Goal: Task Accomplishment & Management: Manage account settings

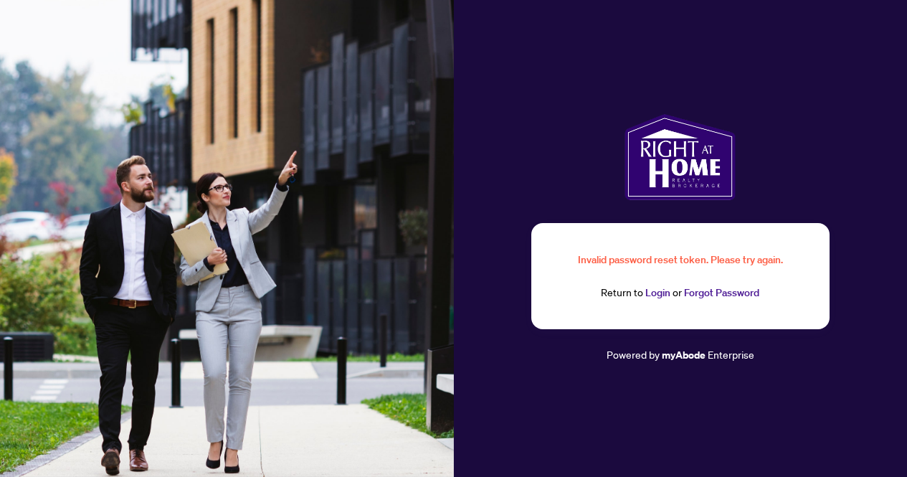
click at [653, 295] on link "Login" at bounding box center [657, 292] width 25 height 13
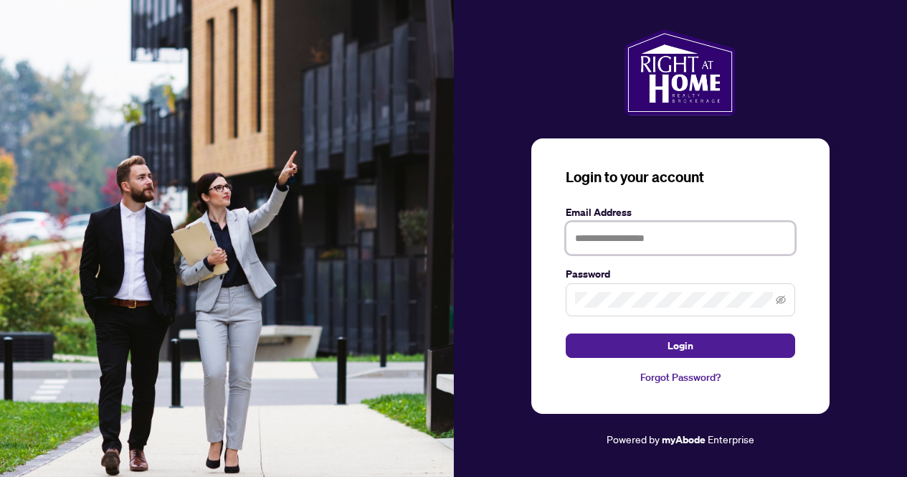
click at [649, 238] on input "text" at bounding box center [680, 238] width 229 height 33
type input "**********"
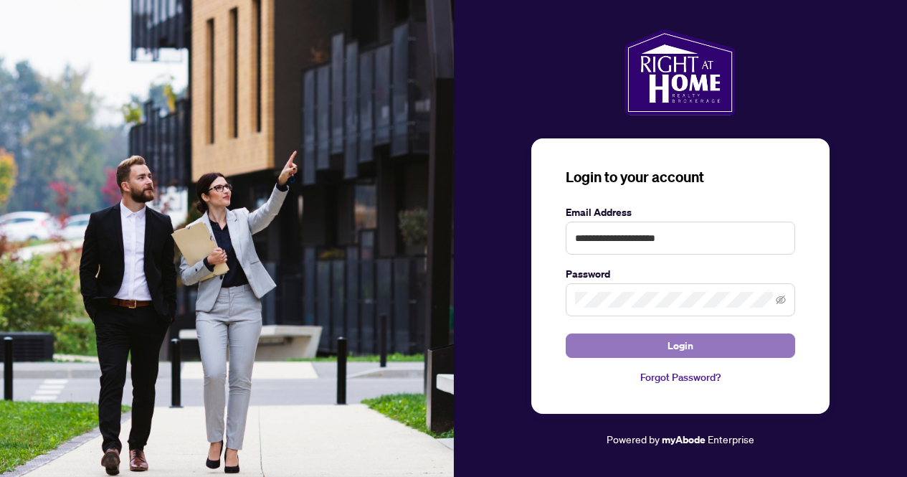
click at [679, 351] on span "Login" at bounding box center [681, 345] width 26 height 23
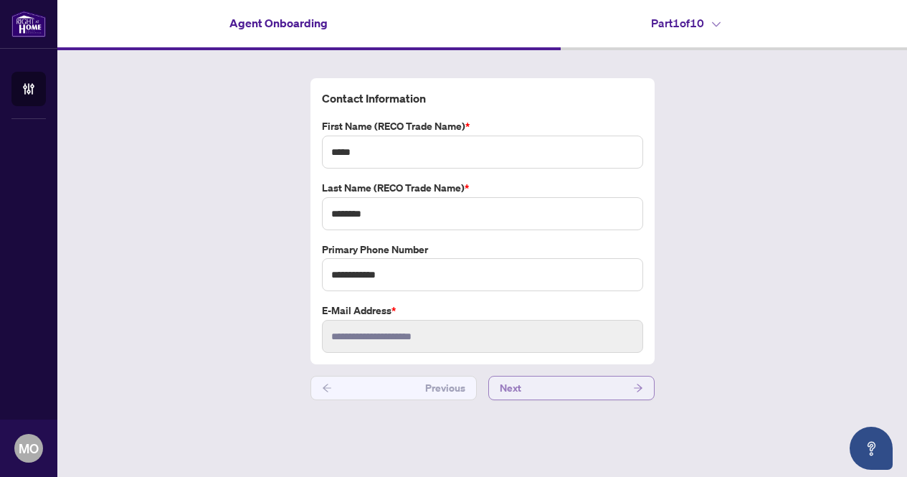
click at [540, 389] on button "Next" at bounding box center [571, 388] width 166 height 24
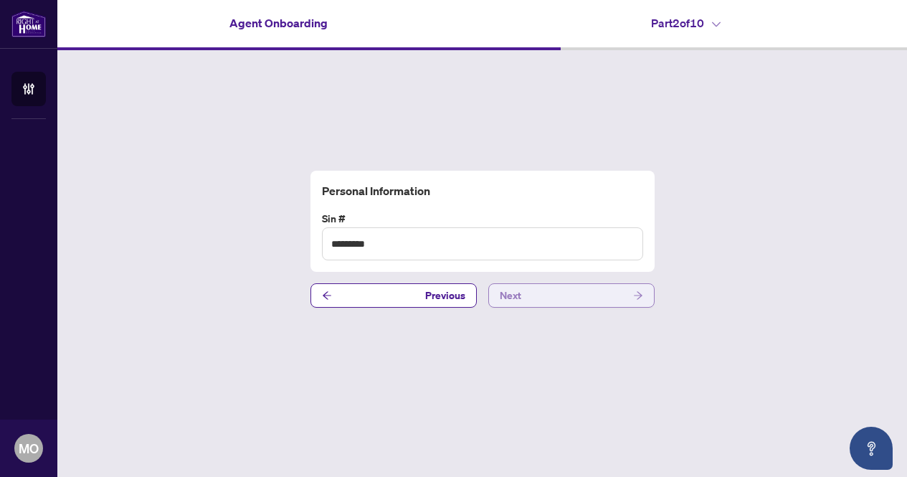
click at [550, 288] on button "Next" at bounding box center [571, 295] width 166 height 24
click at [548, 294] on button "Next" at bounding box center [571, 295] width 166 height 24
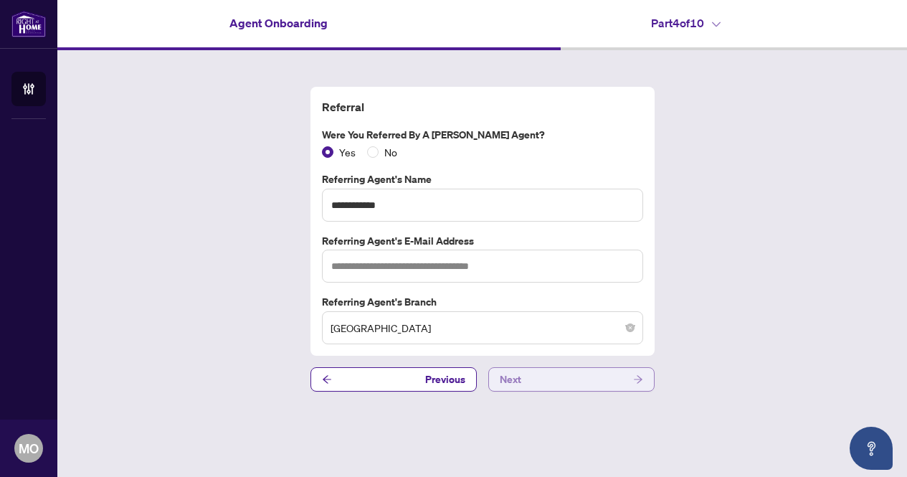
click at [525, 379] on button "Next" at bounding box center [571, 379] width 166 height 24
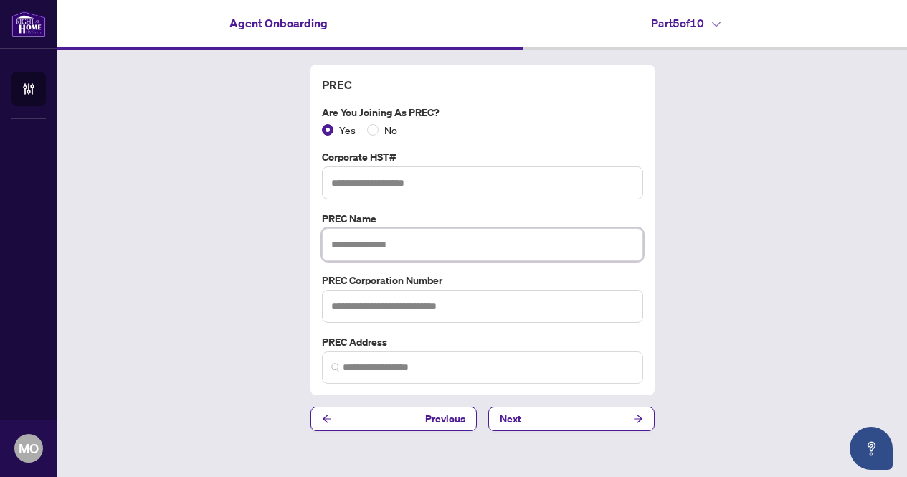
click at [367, 245] on input "text" at bounding box center [482, 244] width 321 height 33
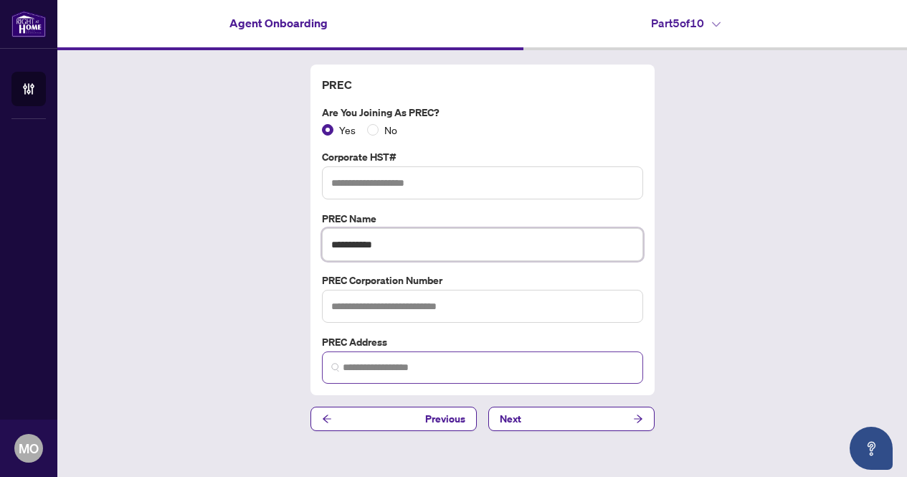
type input "**********"
click at [366, 370] on input "search" at bounding box center [488, 367] width 291 height 15
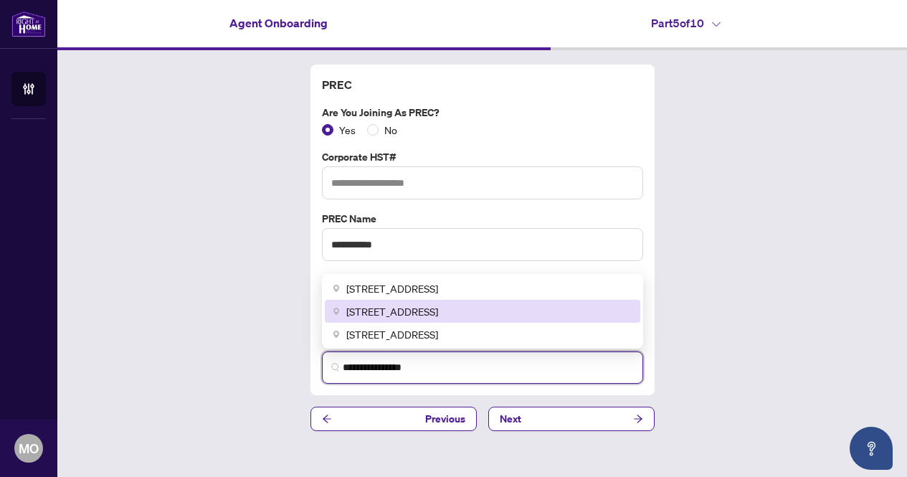
click at [479, 321] on div "[STREET_ADDRESS]" at bounding box center [483, 311] width 316 height 23
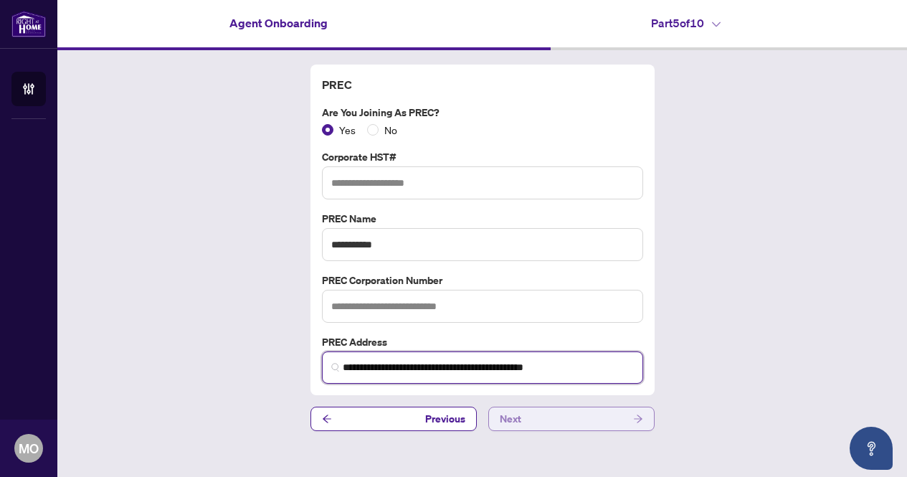
type input "**********"
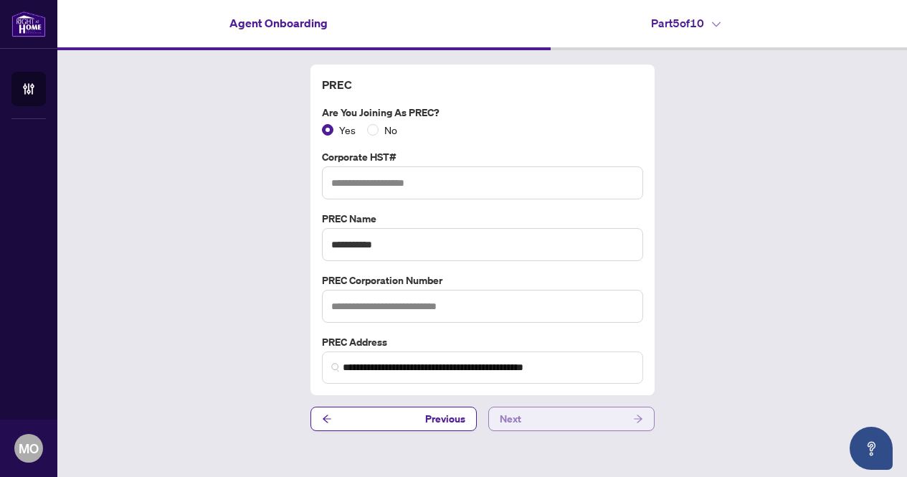
click at [508, 426] on span "Next" at bounding box center [511, 418] width 22 height 23
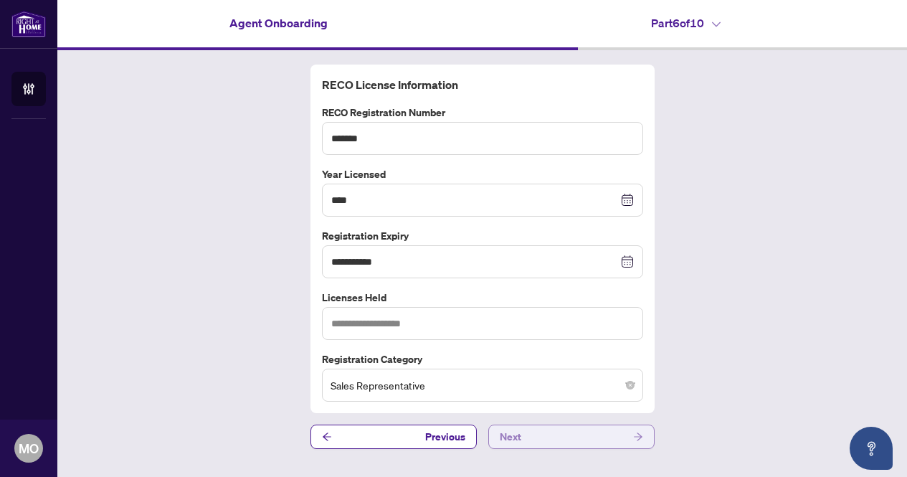
click at [536, 442] on button "Next" at bounding box center [571, 437] width 166 height 24
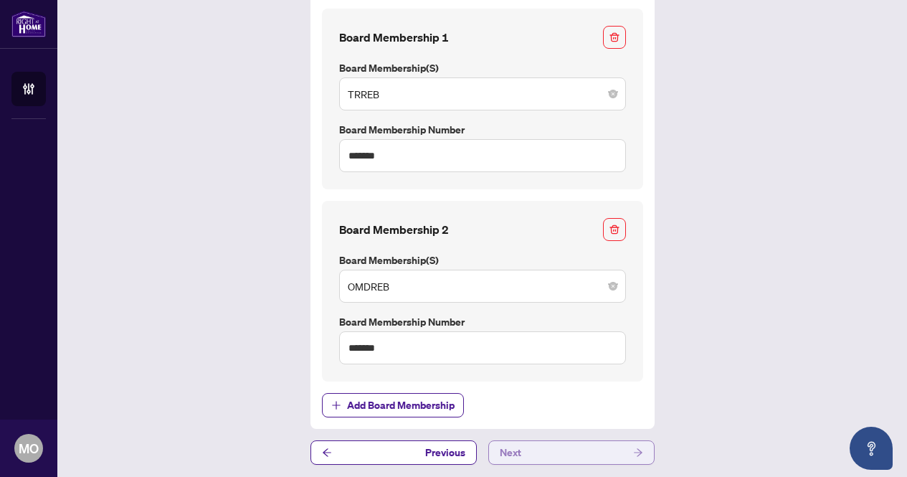
scroll to position [98, 0]
click at [526, 445] on button "Next" at bounding box center [571, 451] width 166 height 24
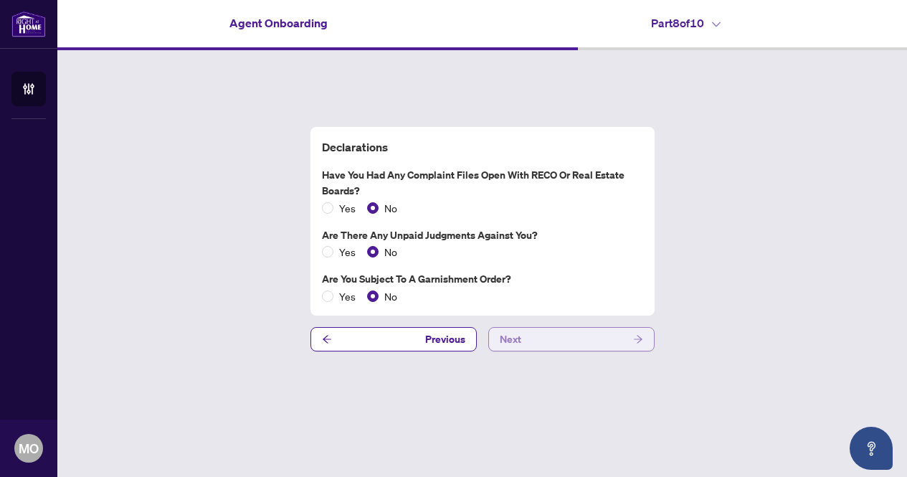
click at [534, 339] on button "Next" at bounding box center [571, 339] width 166 height 24
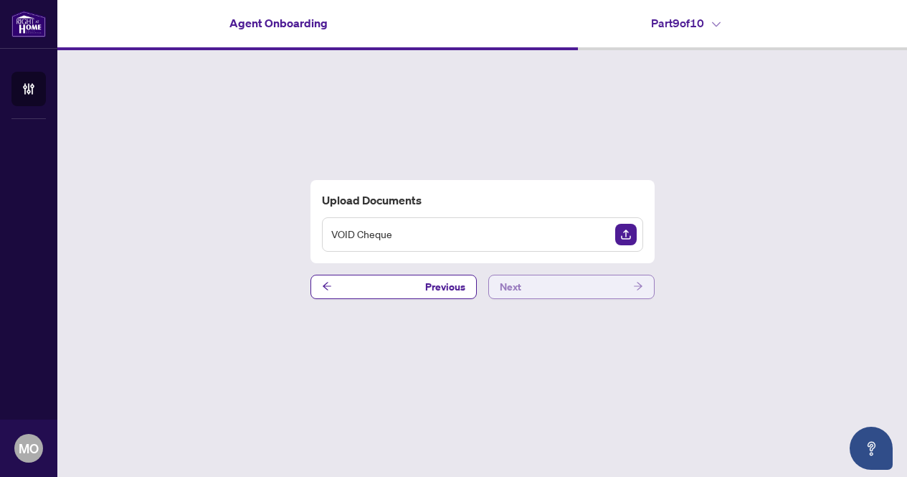
click at [526, 288] on button "Next" at bounding box center [571, 287] width 166 height 24
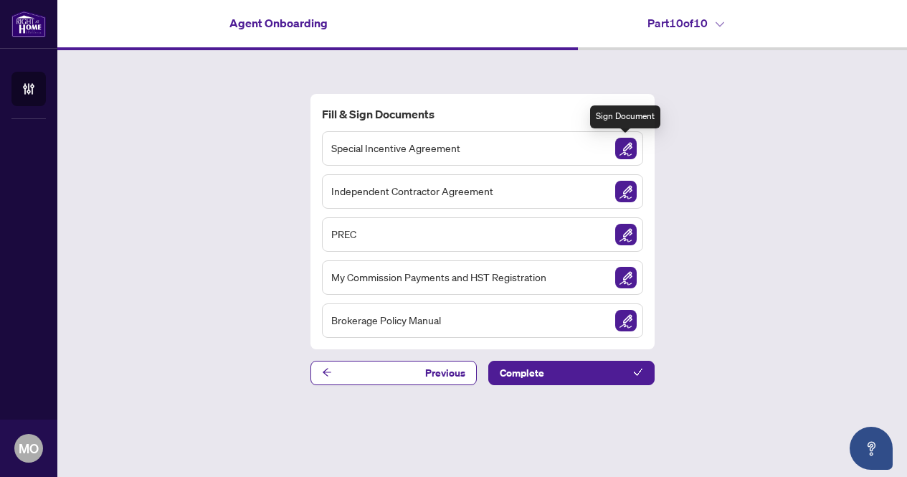
click at [630, 151] on img "Sign Document" at bounding box center [626, 149] width 22 height 22
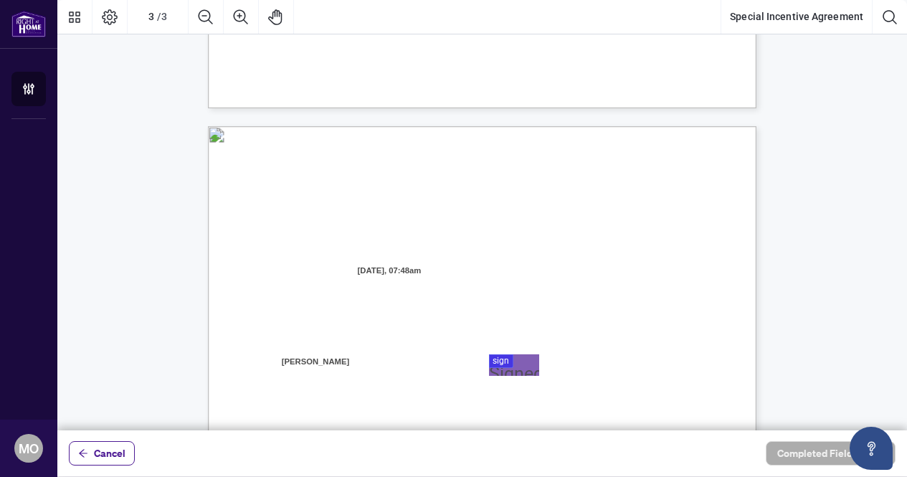
scroll to position [1538, 0]
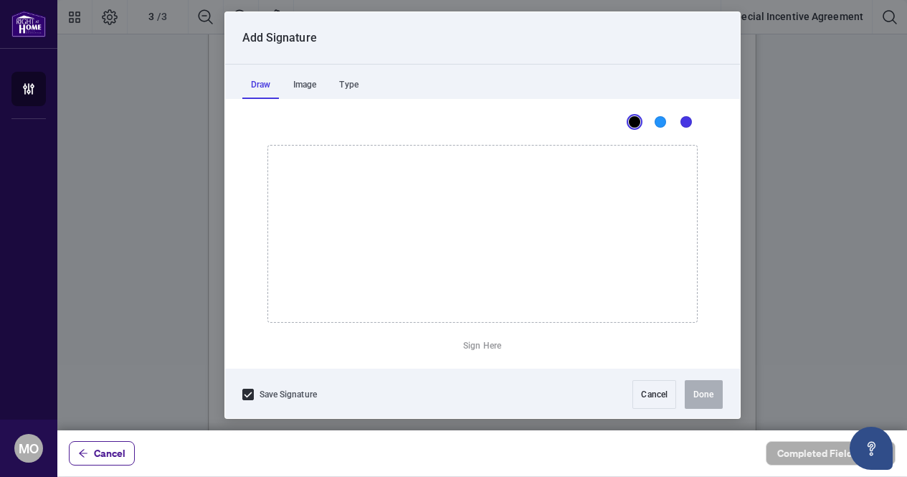
click at [498, 202] on div at bounding box center [482, 215] width 850 height 430
click at [479, 185] on icon "Drawing canvas" at bounding box center [482, 234] width 429 height 176
drag, startPoint x: 341, startPoint y: 257, endPoint x: 407, endPoint y: 272, distance: 67.5
click at [407, 272] on icon "Drawing canvas" at bounding box center [482, 234] width 429 height 176
click at [399, 265] on icon "Drawing canvas" at bounding box center [482, 234] width 429 height 176
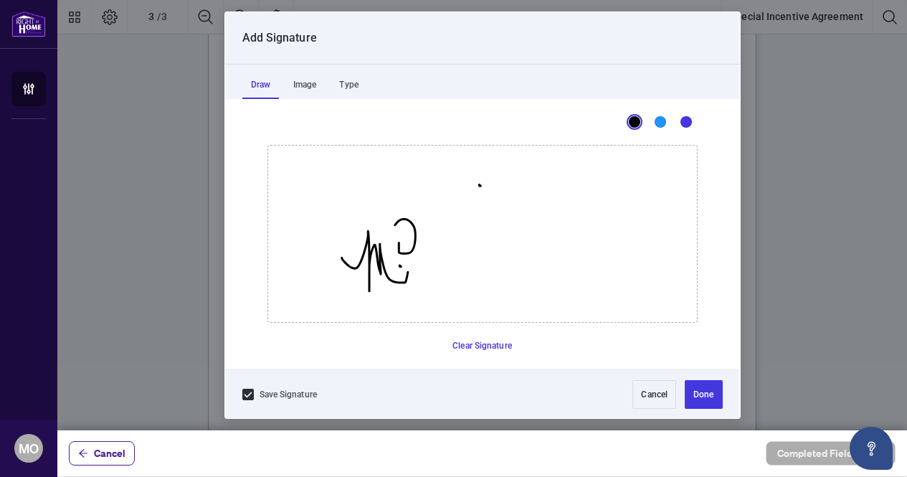
drag, startPoint x: 398, startPoint y: 242, endPoint x: 407, endPoint y: 229, distance: 16.1
click at [407, 229] on icon "Drawing canvas" at bounding box center [482, 234] width 429 height 176
click at [683, 120] on div "Dark Blue" at bounding box center [686, 121] width 11 height 11
click at [506, 342] on button "Clear Signature" at bounding box center [482, 345] width 71 height 23
drag, startPoint x: 371, startPoint y: 268, endPoint x: 422, endPoint y: 280, distance: 53.1
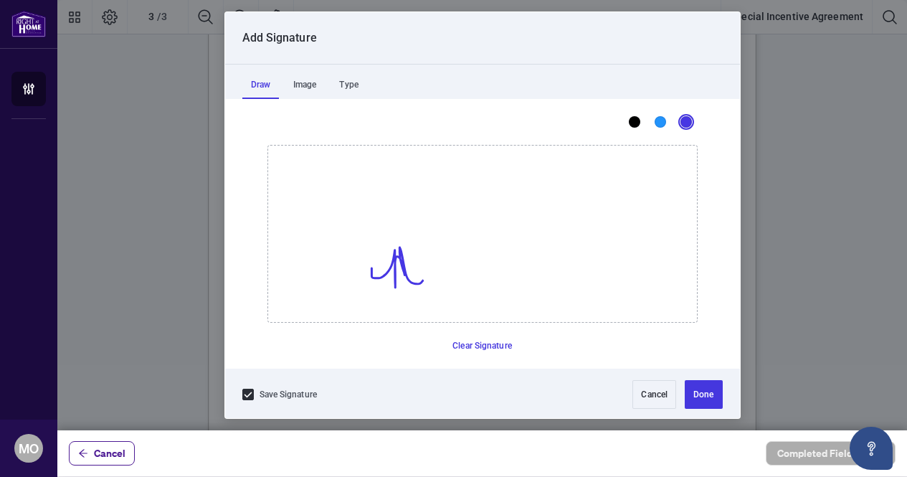
click at [422, 280] on icon "Drawing canvas" at bounding box center [482, 234] width 429 height 176
click at [415, 265] on icon "Drawing canvas" at bounding box center [482, 234] width 429 height 176
drag, startPoint x: 418, startPoint y: 245, endPoint x: 430, endPoint y: 236, distance: 14.3
click at [430, 236] on icon "Drawing canvas" at bounding box center [482, 234] width 429 height 176
click at [701, 390] on button "Done" at bounding box center [703, 394] width 37 height 29
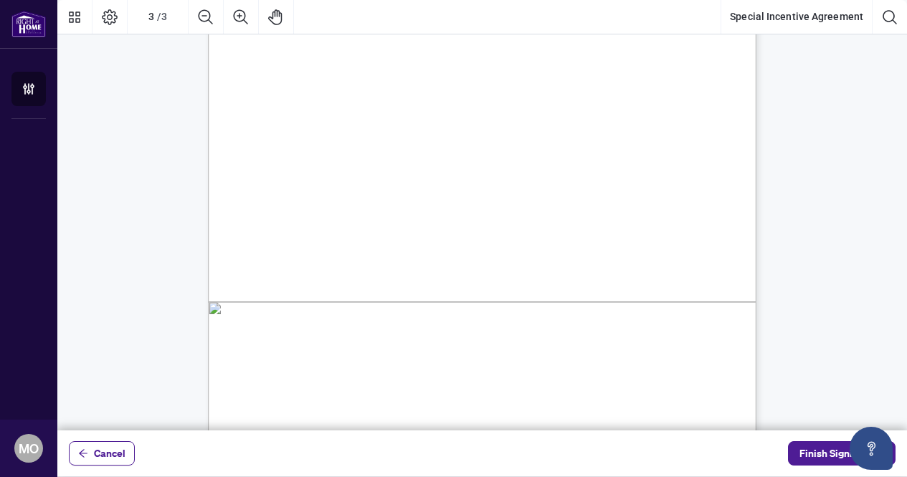
scroll to position [1799, 0]
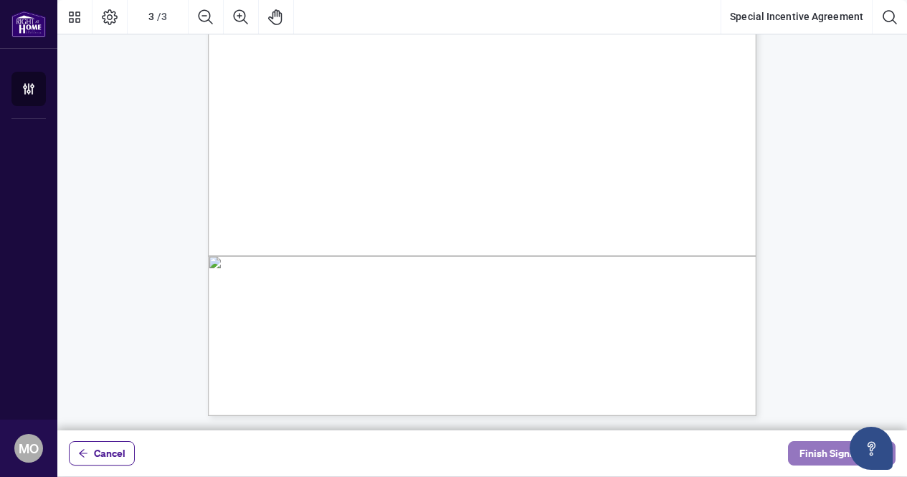
click at [818, 450] on span "Finish Signing" at bounding box center [832, 453] width 65 height 23
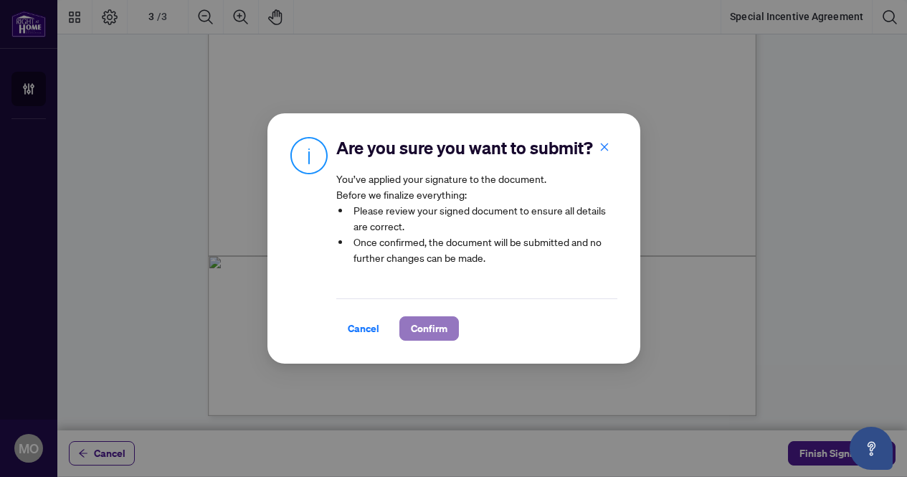
click at [419, 322] on span "Confirm" at bounding box center [429, 328] width 37 height 23
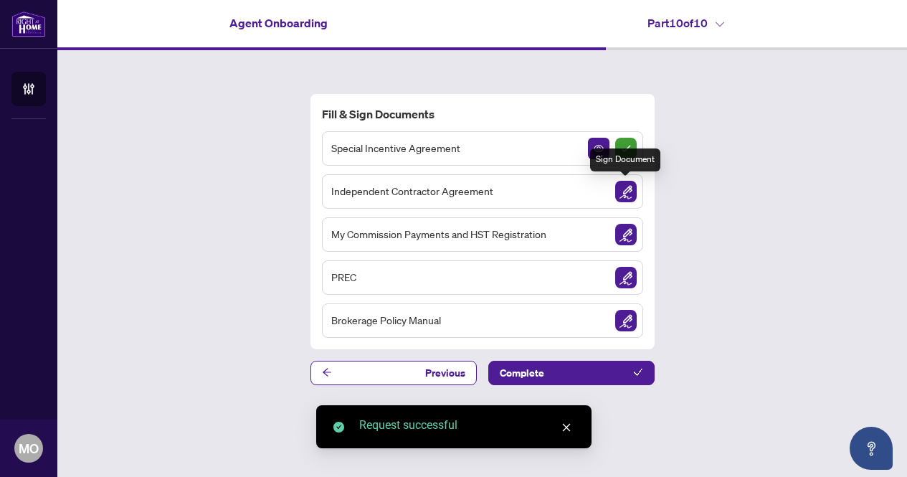
click at [623, 190] on img "Sign Document" at bounding box center [626, 192] width 22 height 22
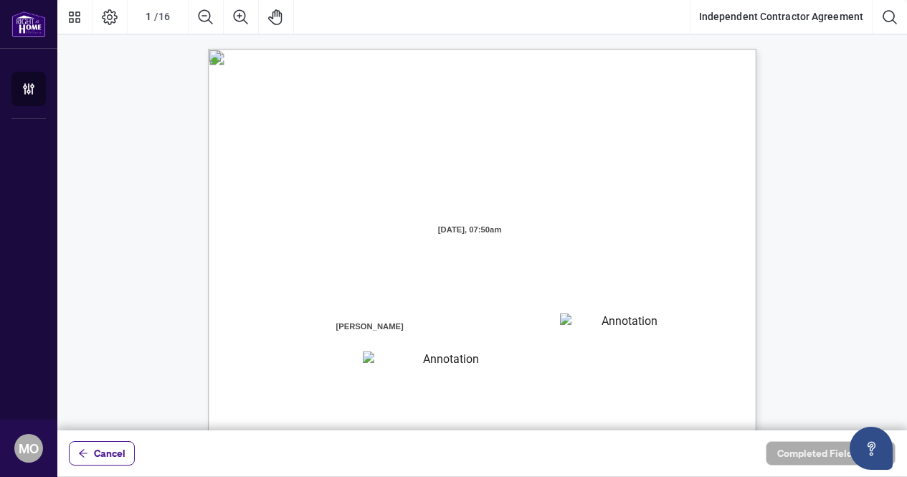
click at [572, 325] on textarea "01K2N7ZVXADQDZS13CP82GTG0Z" at bounding box center [624, 324] width 129 height 22
type textarea "**********"
click at [445, 360] on textarea "01K2N800VRNZWEDT7GS4268ZBH" at bounding box center [445, 360] width 164 height 19
type textarea "**********"
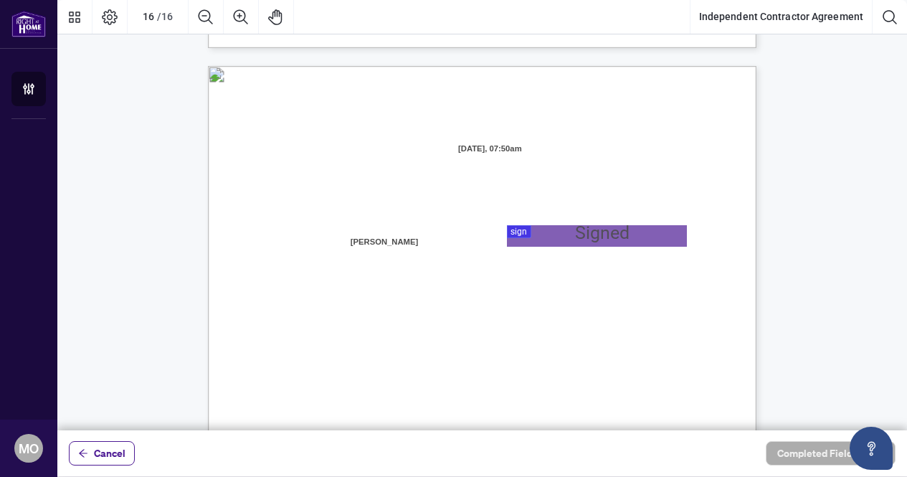
scroll to position [10957, 0]
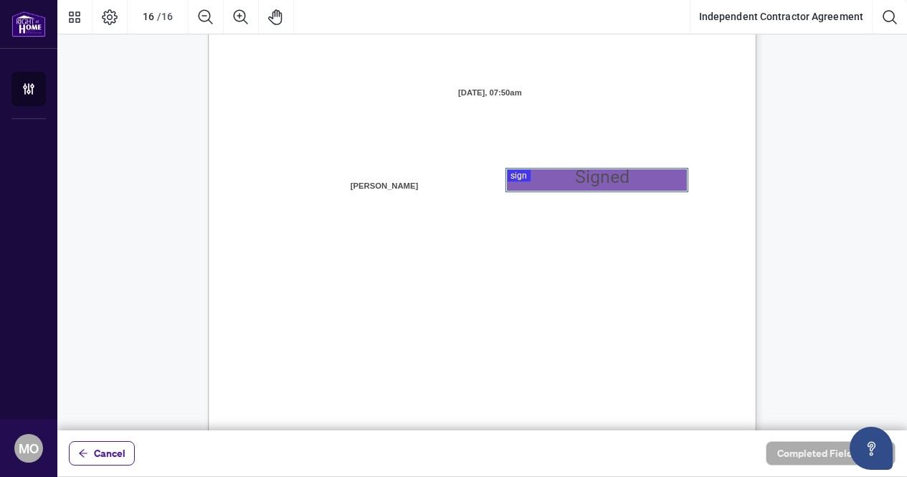
click at [524, 179] on div at bounding box center [482, 215] width 850 height 430
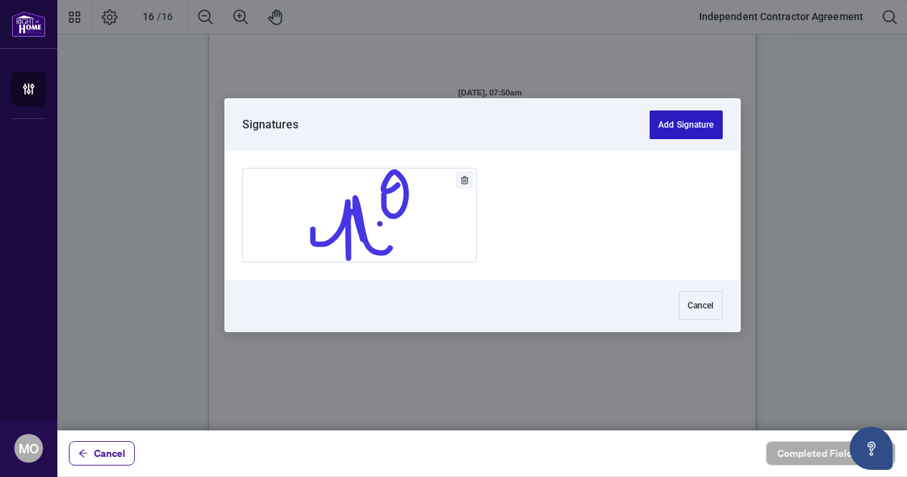
click at [660, 131] on button "Add Signature" at bounding box center [686, 124] width 72 height 29
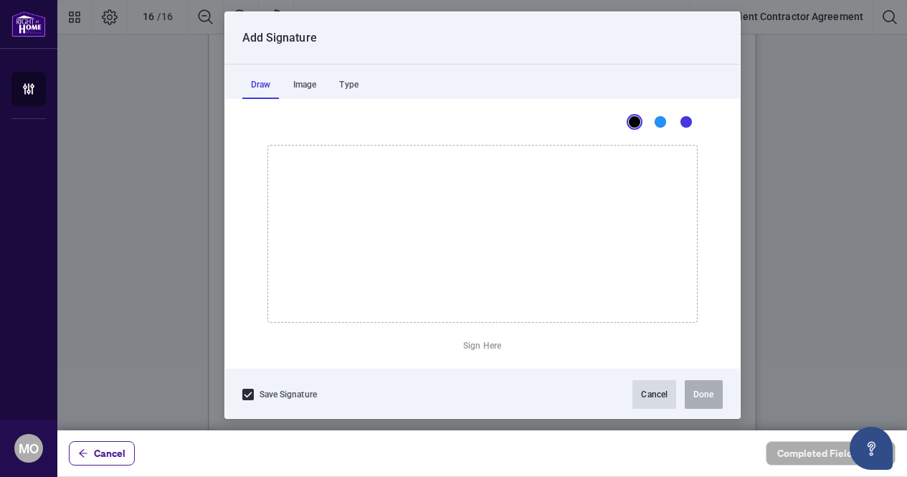
click at [650, 397] on button "Cancel" at bounding box center [655, 394] width 44 height 29
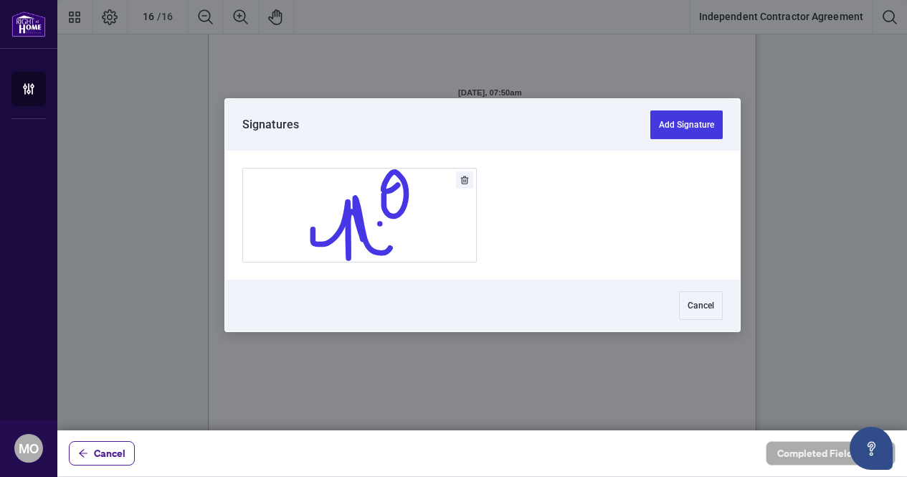
click at [523, 184] on div at bounding box center [482, 215] width 850 height 430
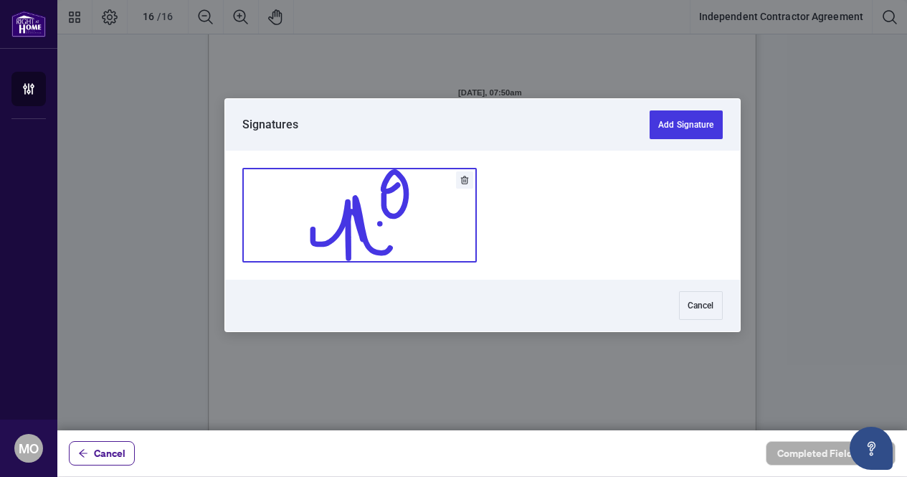
click at [387, 226] on button "Add Signature" at bounding box center [359, 215] width 233 height 93
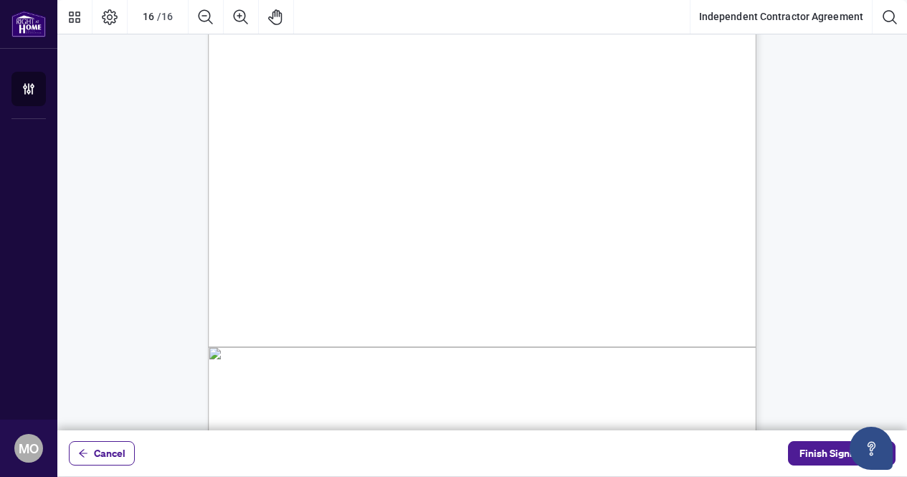
scroll to position [11261, 0]
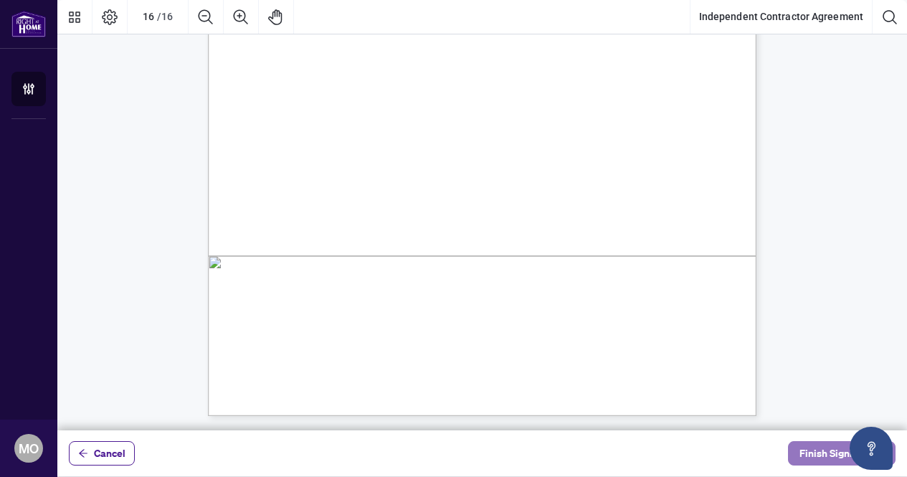
click at [807, 450] on span "Finish Signing" at bounding box center [832, 453] width 65 height 23
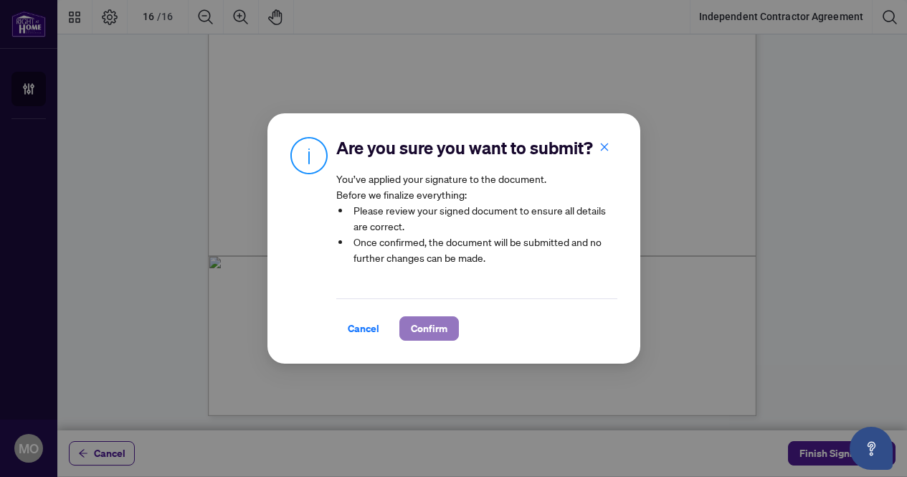
click at [427, 331] on span "Confirm" at bounding box center [429, 328] width 37 height 23
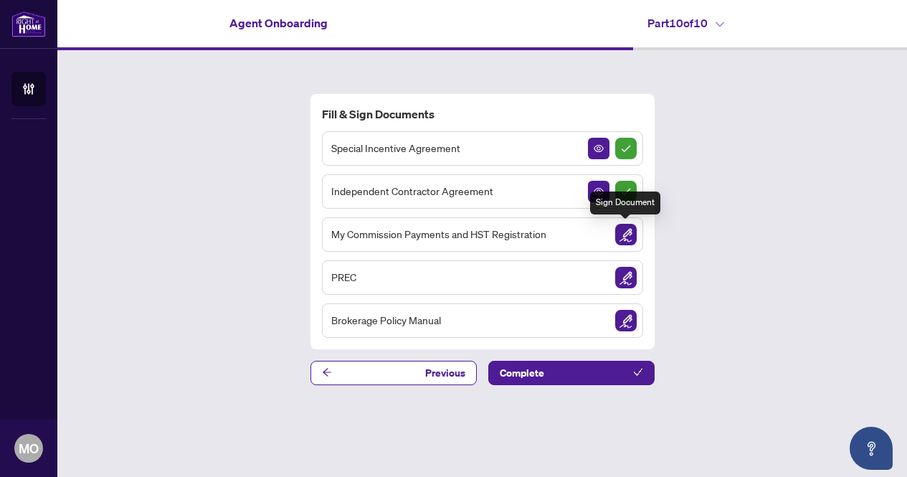
click at [622, 235] on img "Sign Document" at bounding box center [626, 235] width 22 height 22
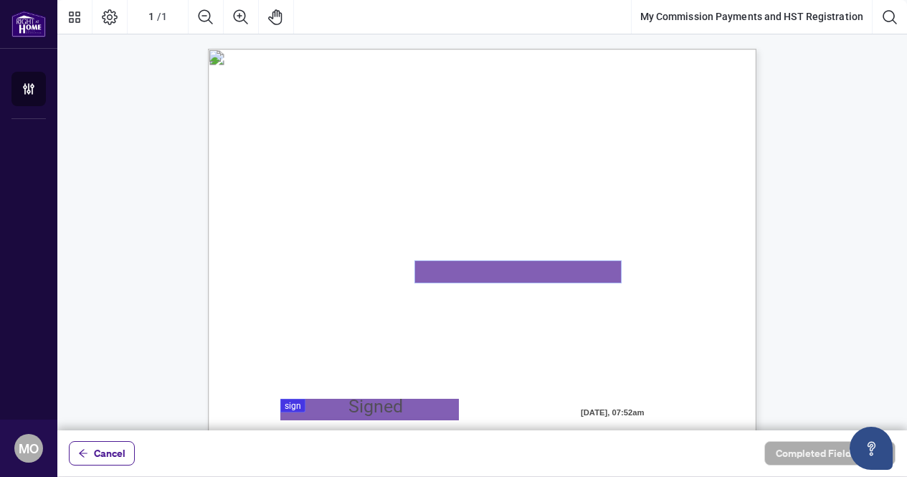
click at [475, 262] on textarea "01K2N82W0617PR3KA8X9DYAB9F" at bounding box center [518, 272] width 206 height 22
type textarea "**********"
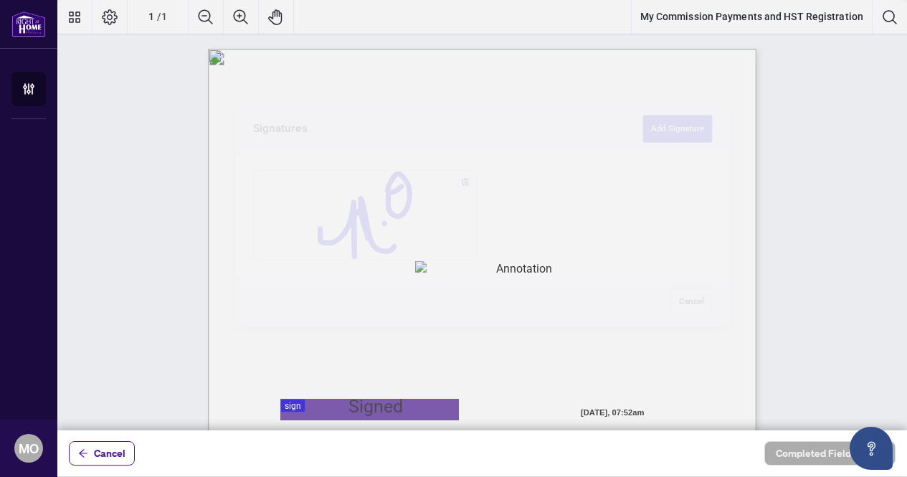
click at [344, 404] on div at bounding box center [482, 215] width 850 height 430
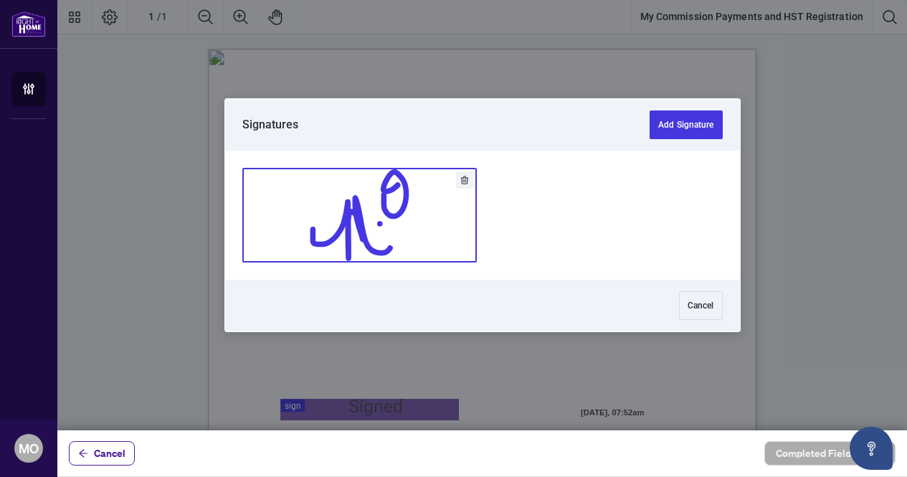
click at [384, 247] on button "Add Signature" at bounding box center [359, 215] width 233 height 93
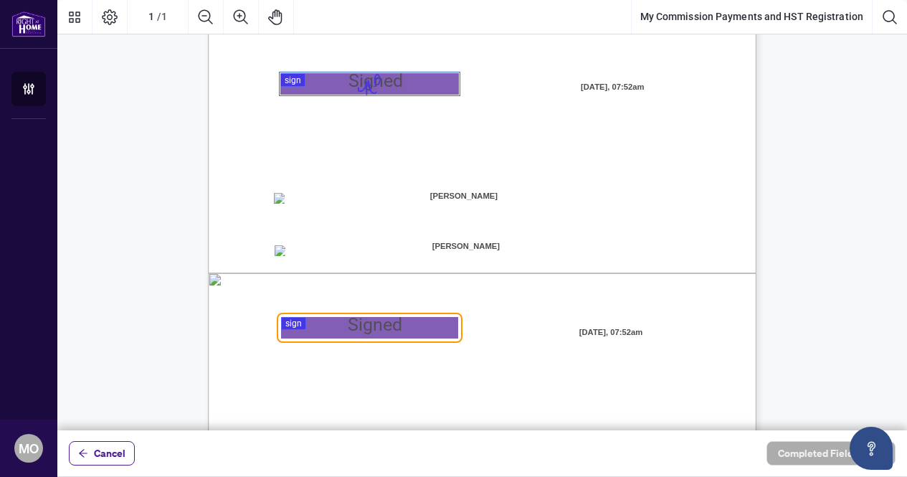
scroll to position [343, 0]
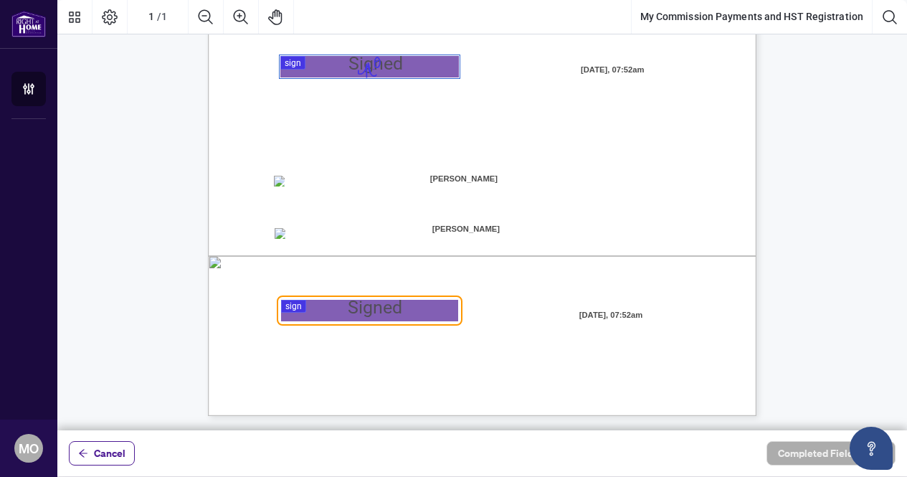
click at [377, 188] on span "[PERSON_NAME]" at bounding box center [464, 180] width 180 height 22
click at [395, 181] on span "[PERSON_NAME]" at bounding box center [464, 180] width 180 height 22
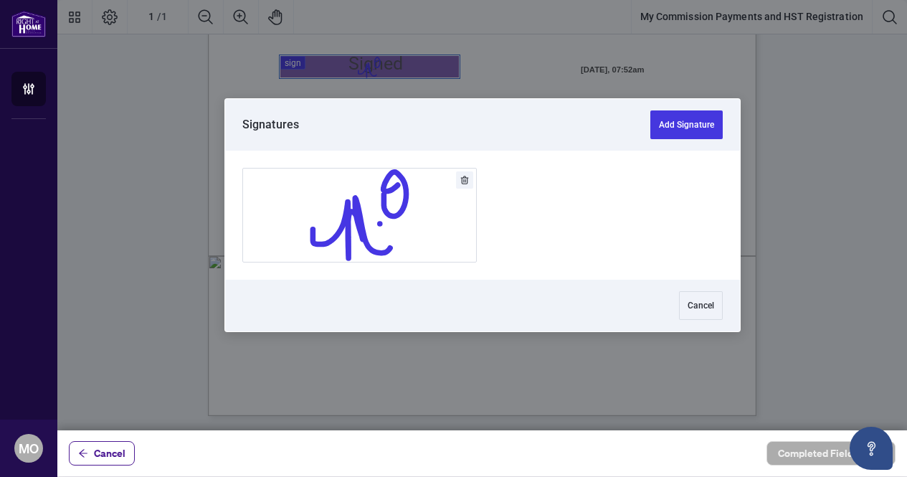
click at [331, 311] on div at bounding box center [482, 215] width 850 height 430
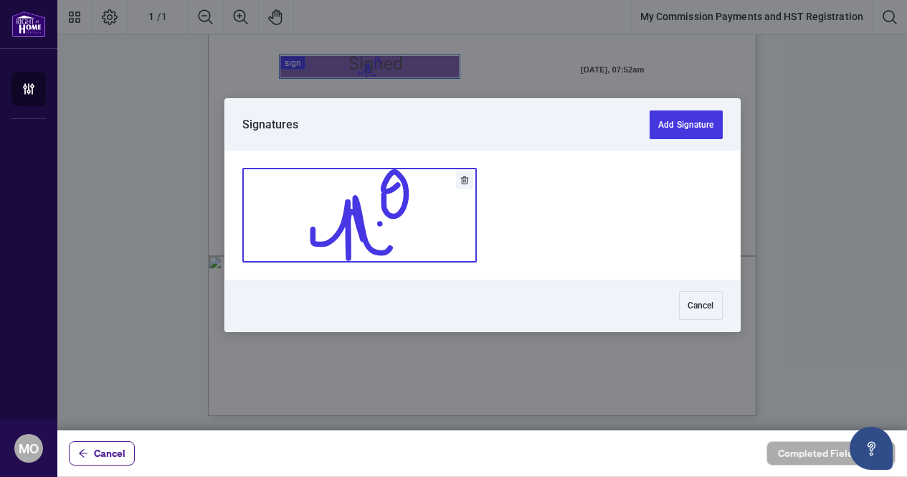
click at [349, 235] on button "Add Signature" at bounding box center [359, 215] width 233 height 93
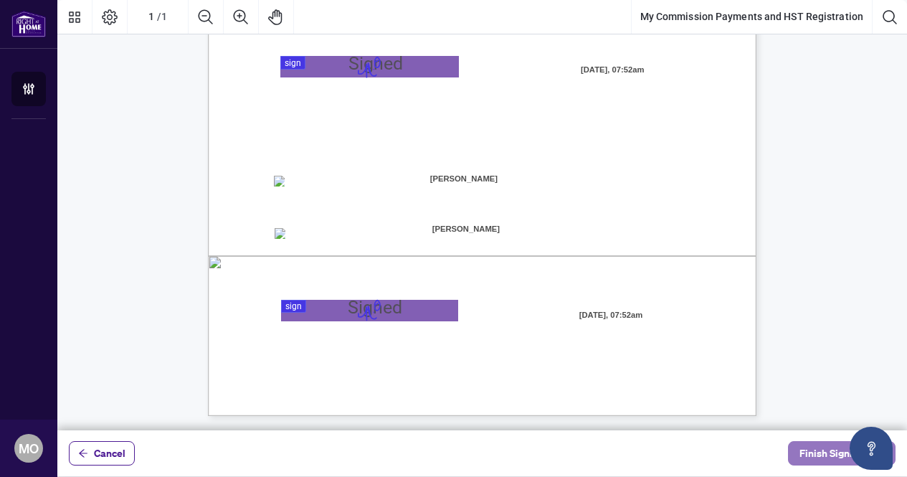
click at [808, 455] on span "Finish Signing" at bounding box center [832, 453] width 65 height 23
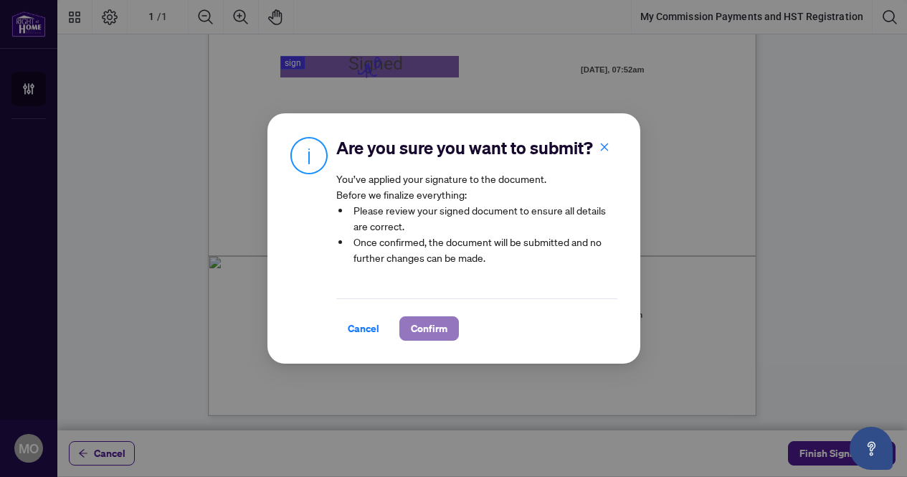
click at [420, 326] on span "Confirm" at bounding box center [429, 328] width 37 height 23
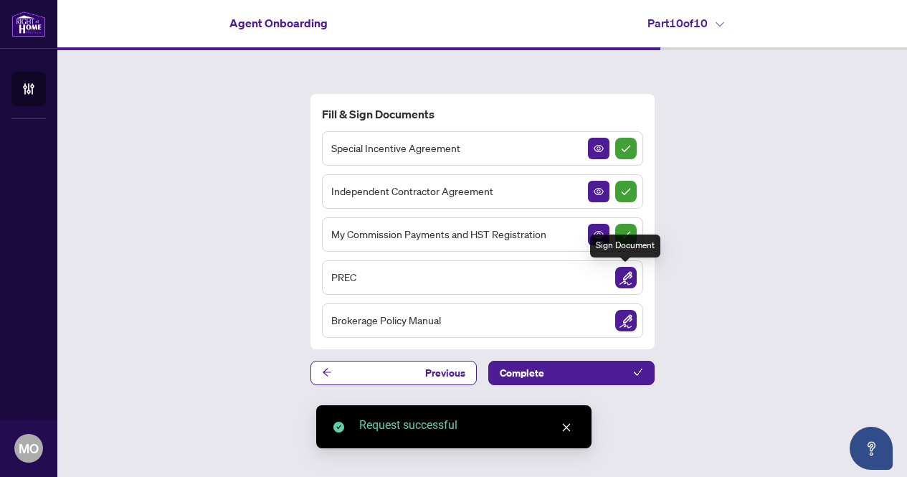
click at [627, 273] on img "Sign Document" at bounding box center [626, 278] width 22 height 22
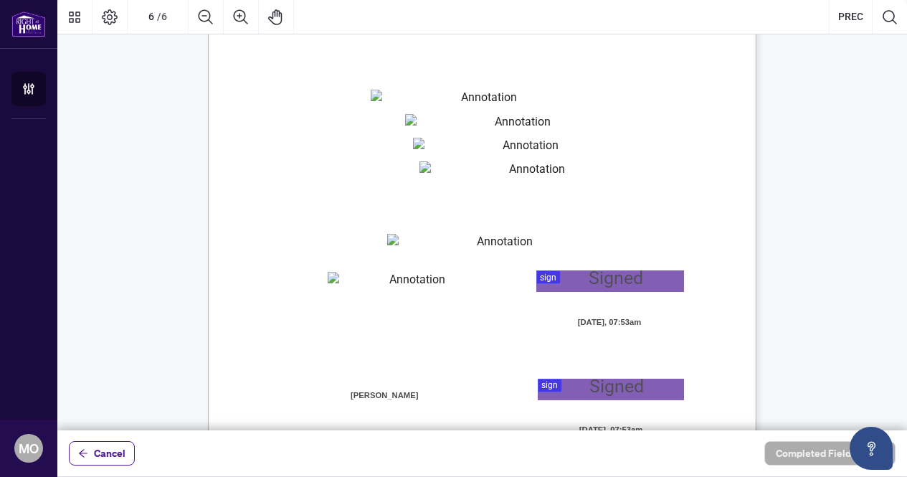
scroll to position [3711, 0]
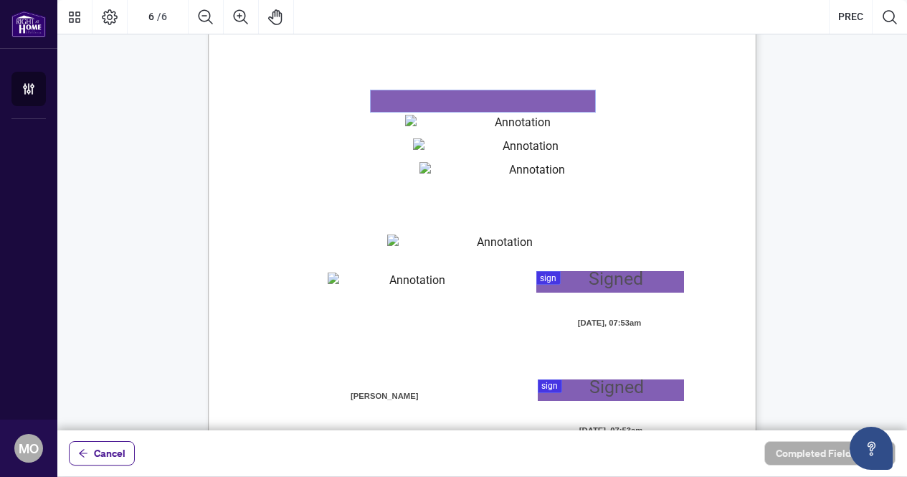
click at [415, 103] on textarea "01K2N87DY2TBBAEEYXCWHWSGMG" at bounding box center [483, 101] width 224 height 22
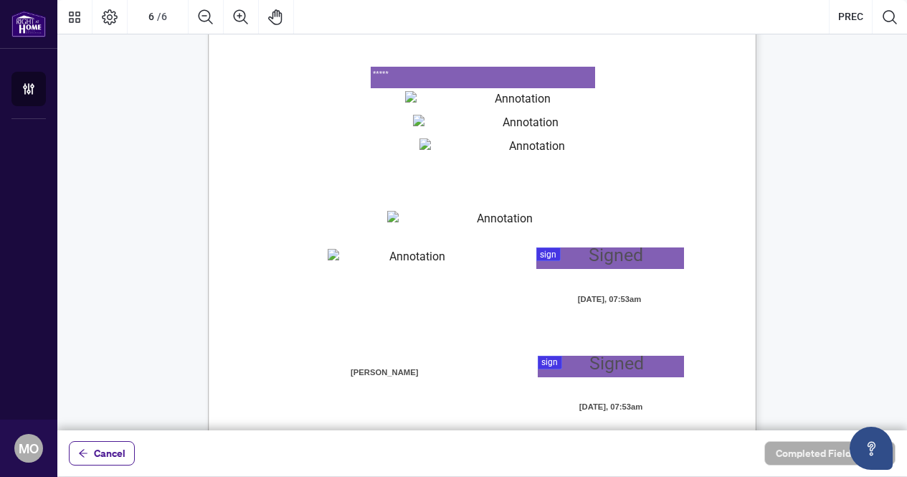
scroll to position [3736, 0]
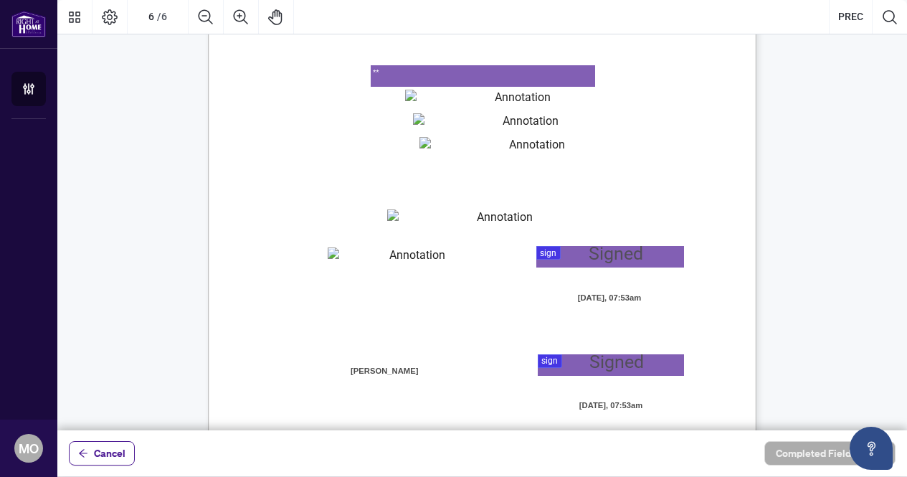
type textarea "*"
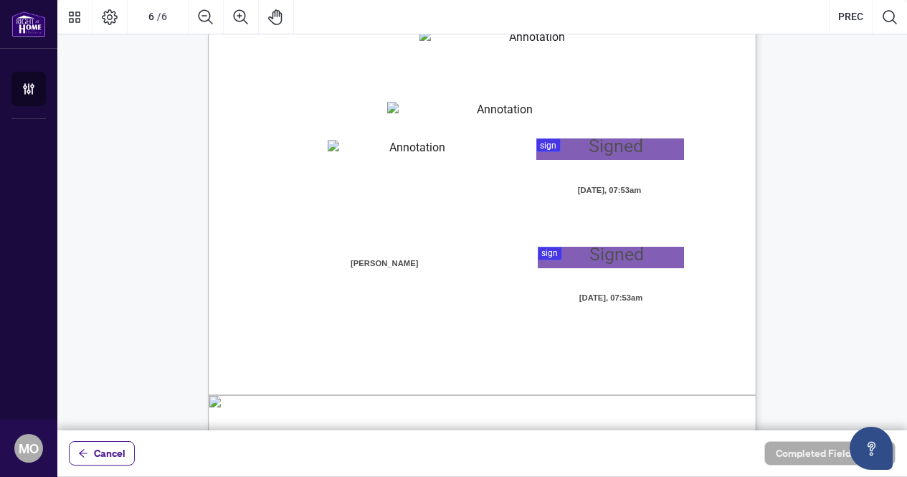
scroll to position [3845, 0]
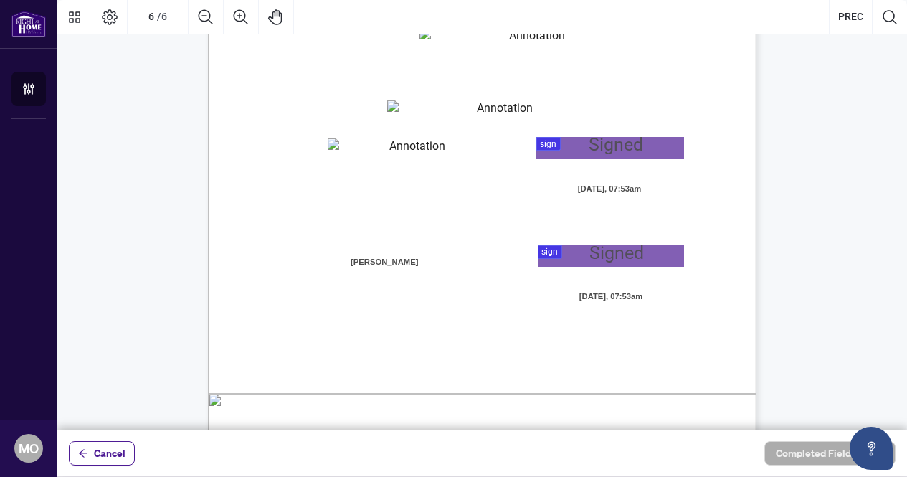
click at [554, 252] on div at bounding box center [482, 215] width 850 height 430
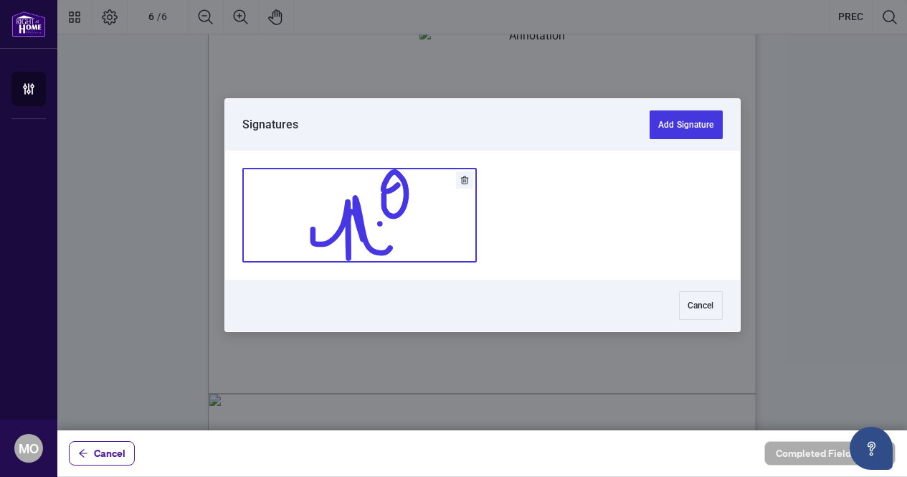
click at [375, 202] on button "Add Signature" at bounding box center [359, 215] width 233 height 93
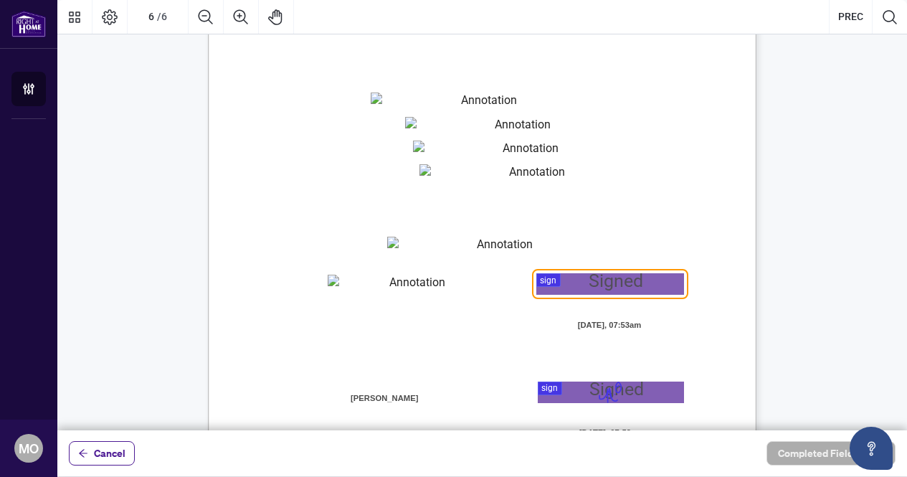
scroll to position [3702, 0]
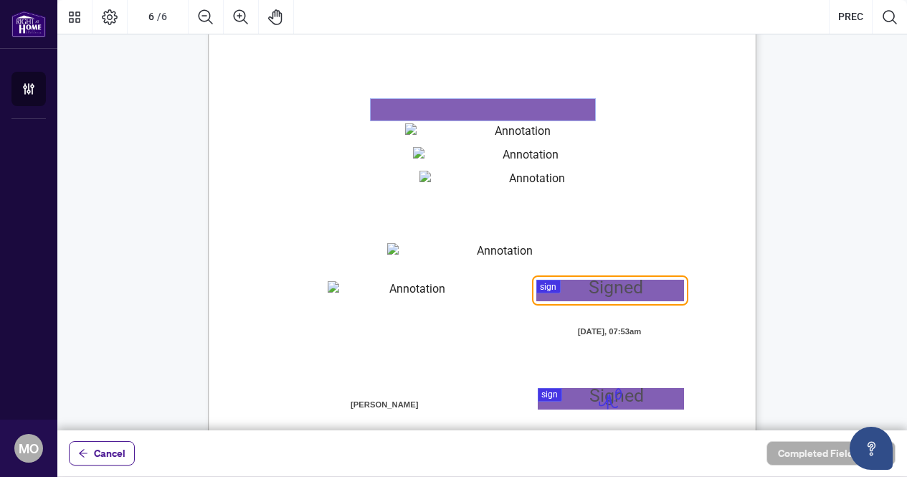
click at [477, 106] on textarea "01K2N87DY2TBBAEEYXCWHWSGMG" at bounding box center [483, 110] width 224 height 22
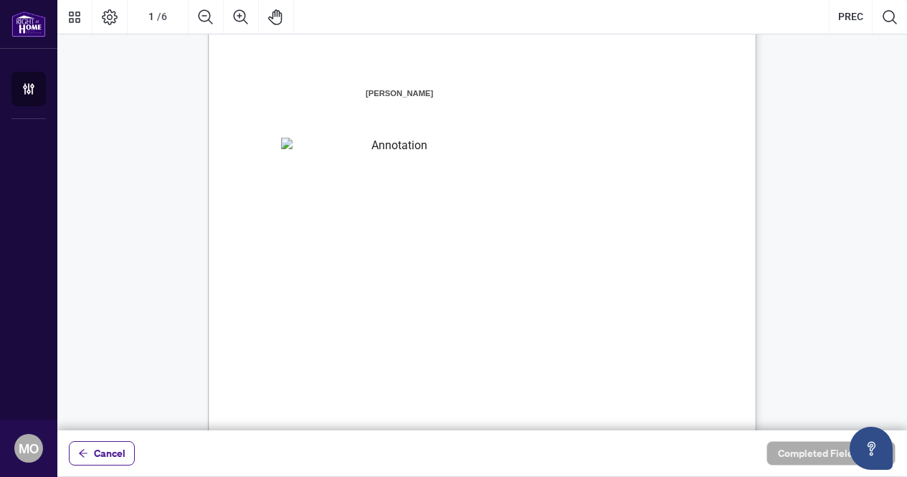
scroll to position [0, 0]
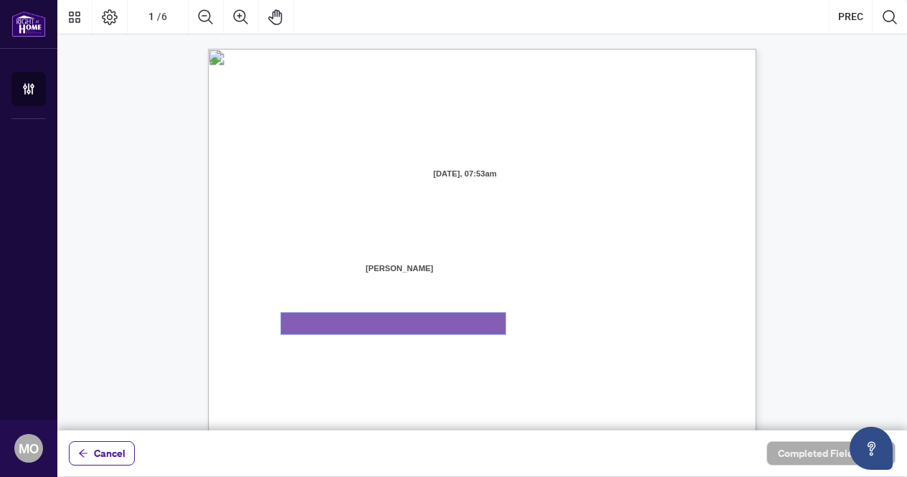
click at [404, 315] on textarea "01K2N871QHNVQQYWWGNNAD92Y4" at bounding box center [393, 324] width 224 height 22
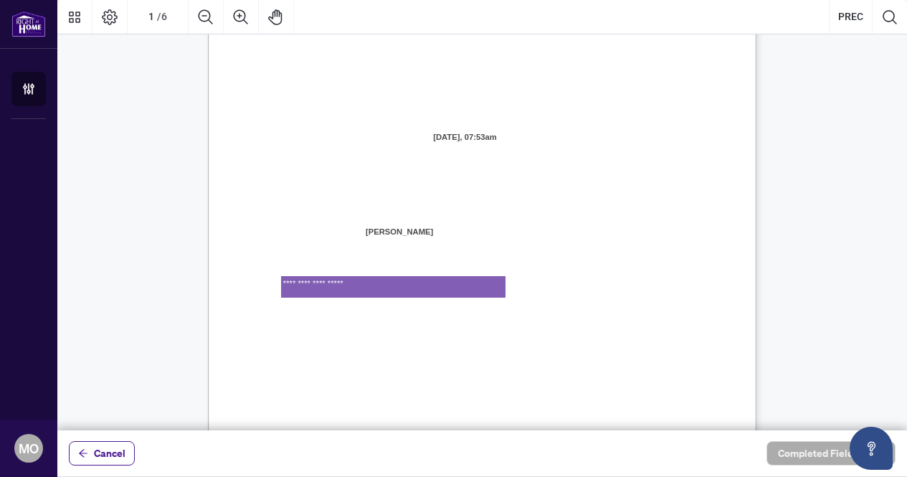
scroll to position [60, 0]
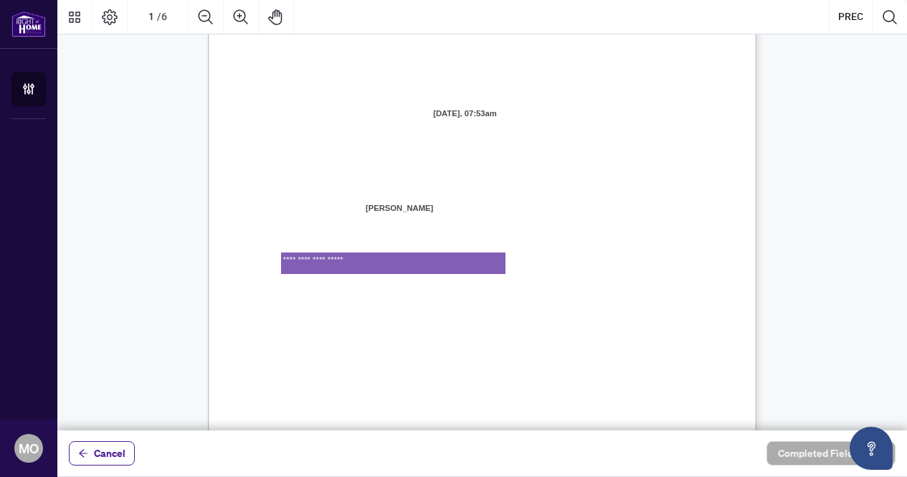
type textarea "**********"
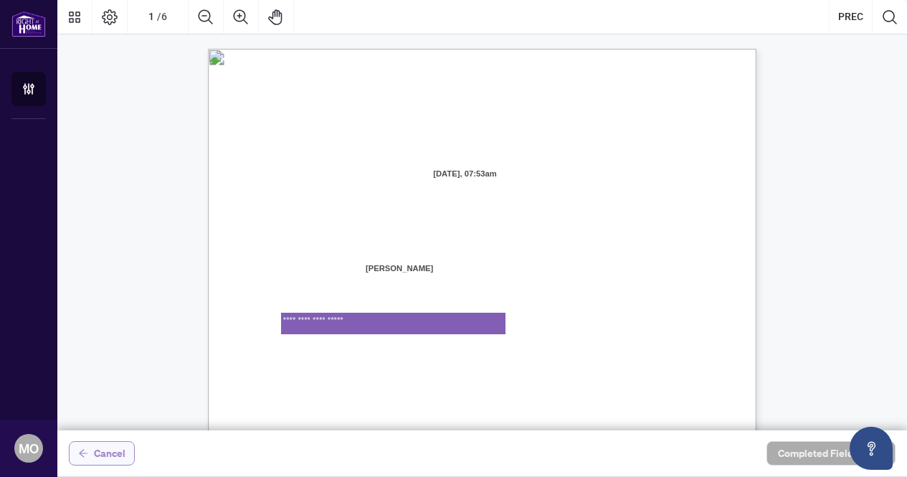
click at [115, 455] on span "Cancel" at bounding box center [110, 453] width 32 height 23
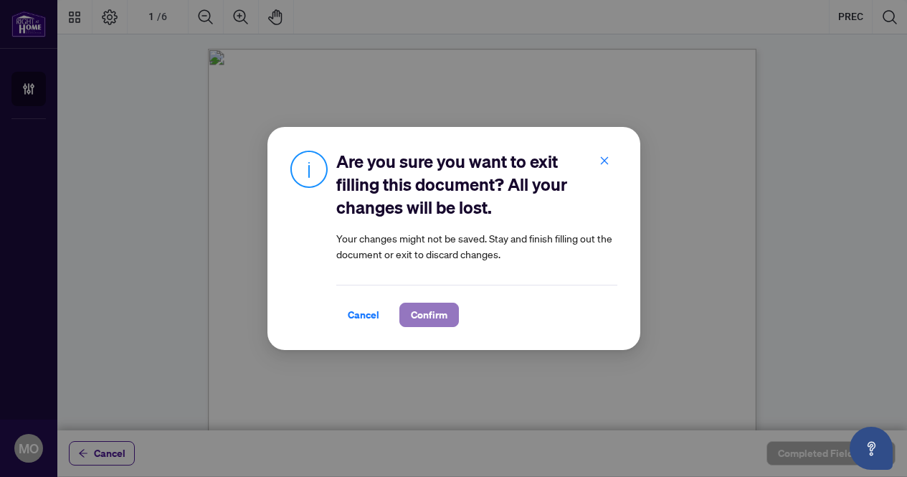
click at [420, 308] on span "Confirm" at bounding box center [429, 314] width 37 height 23
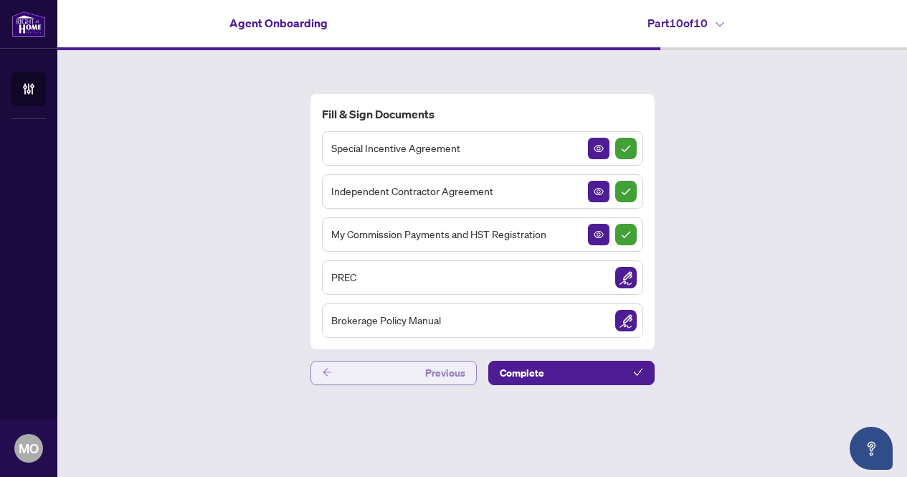
click at [374, 371] on button "Previous" at bounding box center [394, 373] width 166 height 24
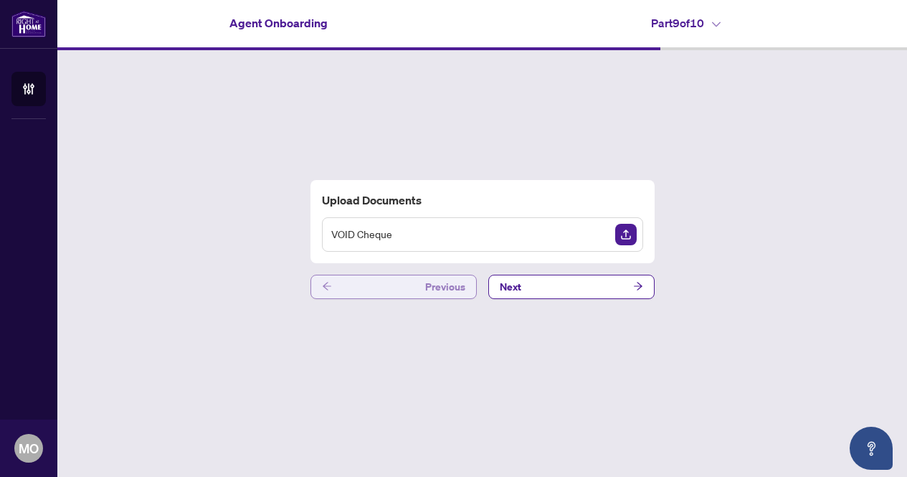
click at [349, 293] on button "Previous" at bounding box center [394, 287] width 166 height 24
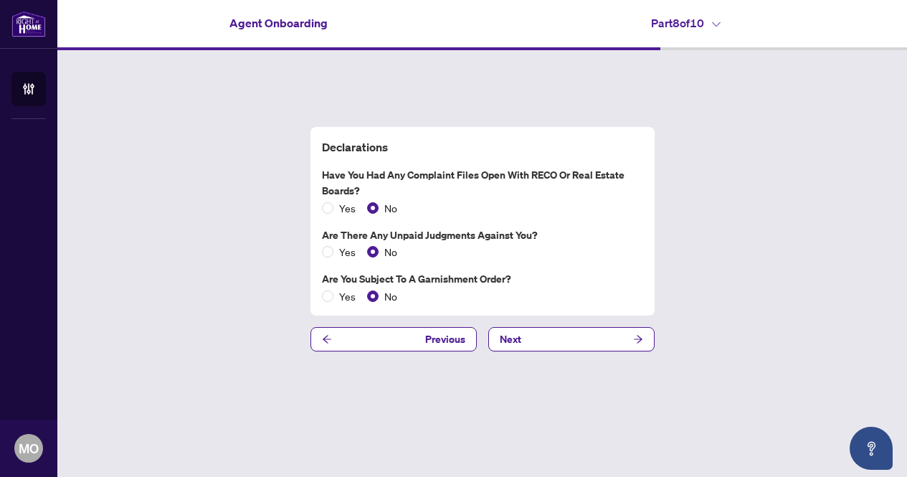
click at [349, 321] on div "Declarations Have you had any complaint files open with RECO or Real Estate Boa…" at bounding box center [482, 239] width 850 height 378
click at [343, 333] on button "Previous" at bounding box center [394, 339] width 166 height 24
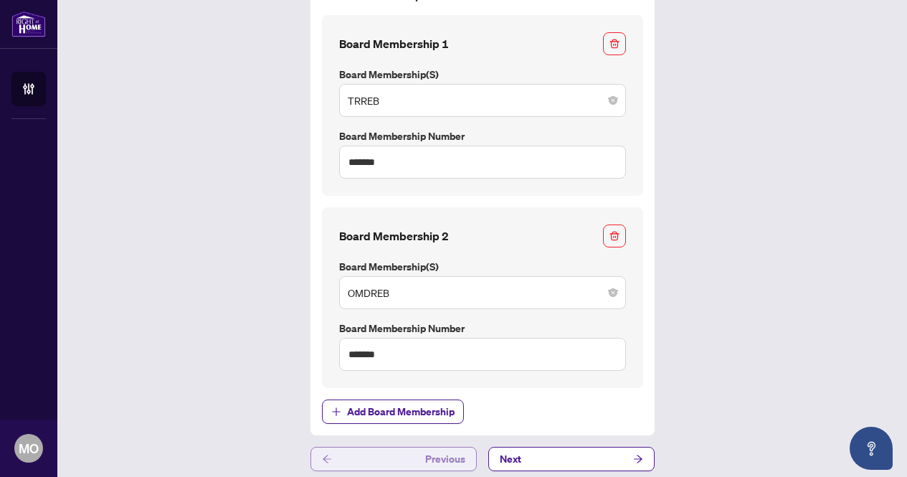
scroll to position [98, 0]
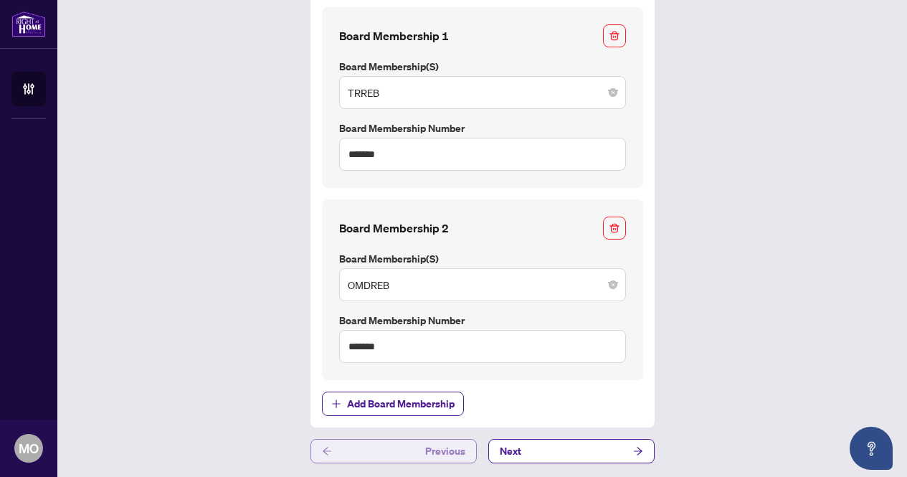
click at [340, 458] on button "Previous" at bounding box center [394, 451] width 166 height 24
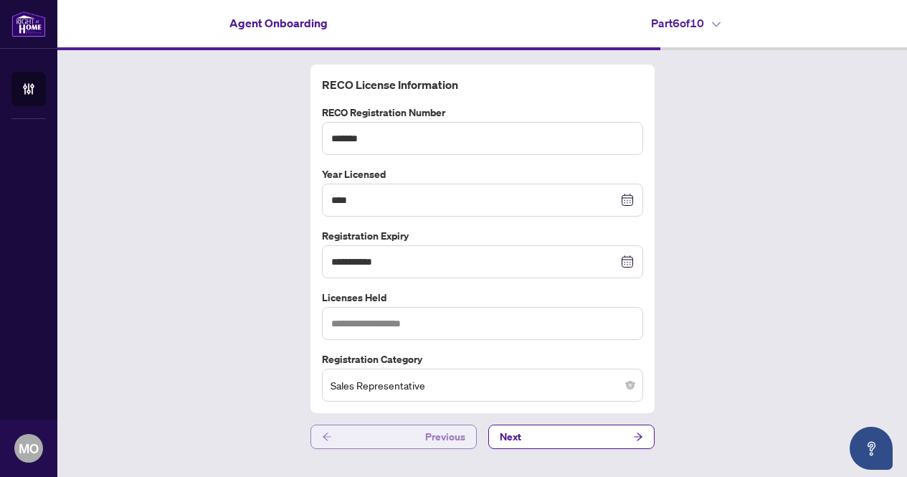
click at [337, 439] on button "Previous" at bounding box center [394, 437] width 166 height 24
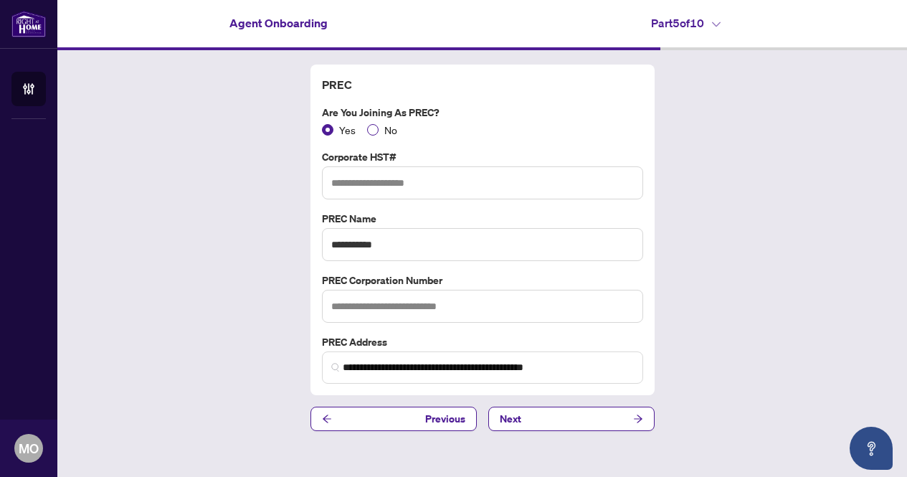
click at [379, 133] on span "No" at bounding box center [391, 130] width 24 height 16
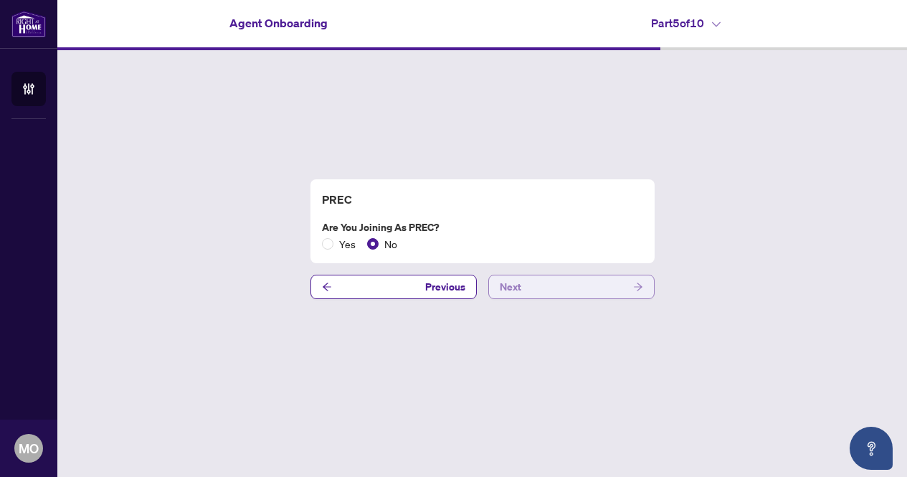
click at [531, 285] on button "Next" at bounding box center [571, 287] width 166 height 24
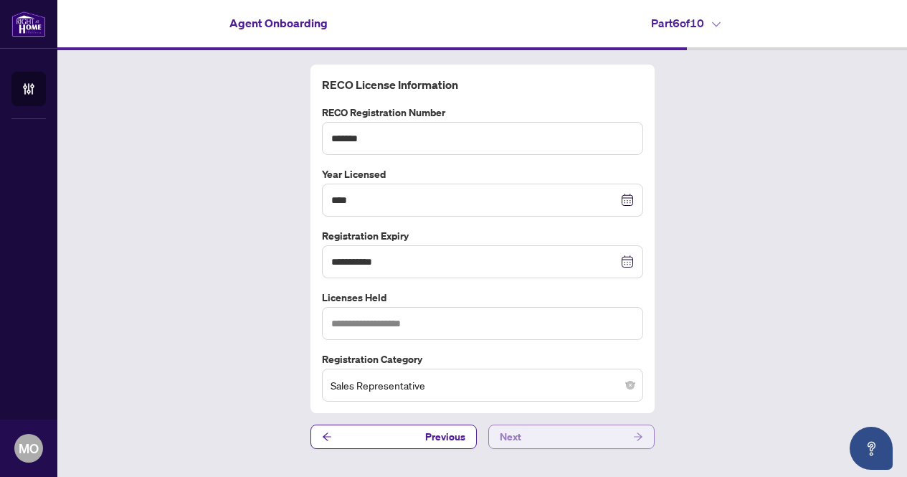
click at [549, 437] on button "Next" at bounding box center [571, 437] width 166 height 24
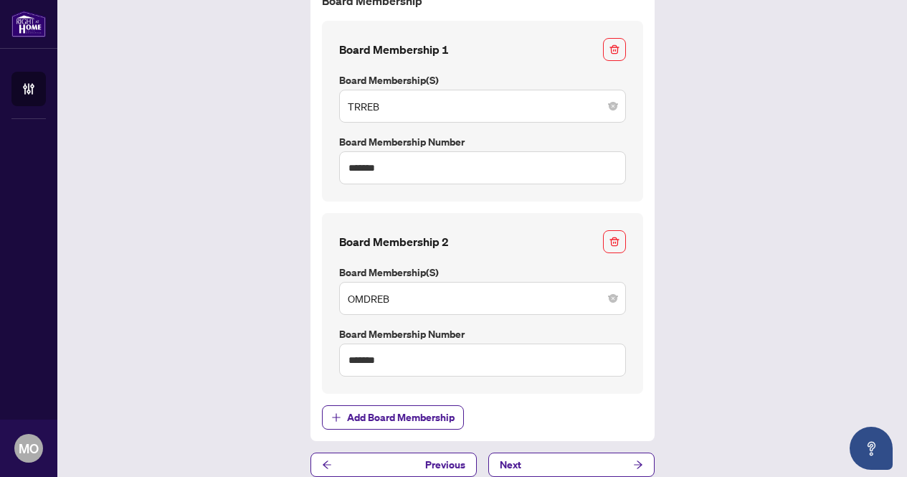
scroll to position [98, 0]
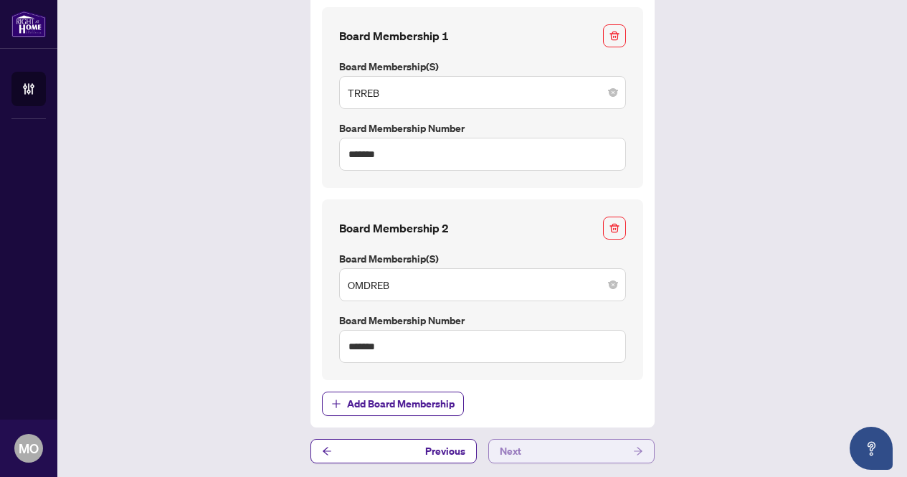
click at [544, 455] on button "Next" at bounding box center [571, 451] width 166 height 24
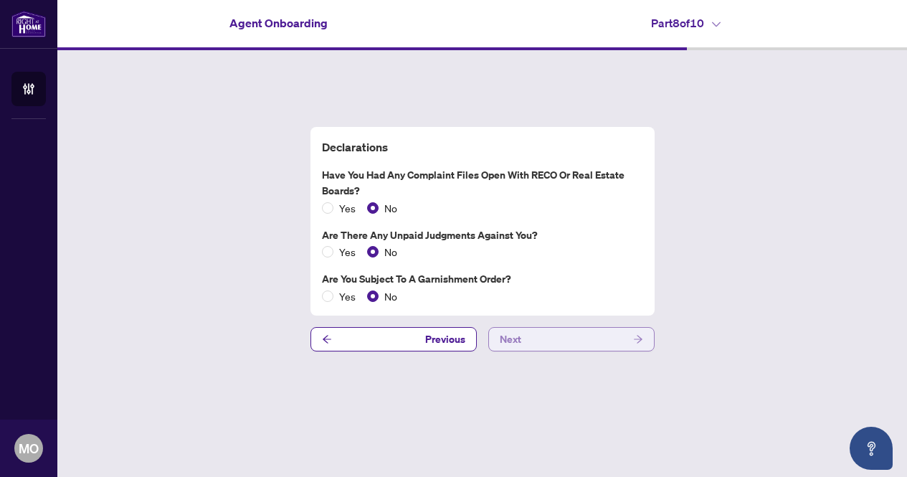
click at [541, 336] on button "Next" at bounding box center [571, 339] width 166 height 24
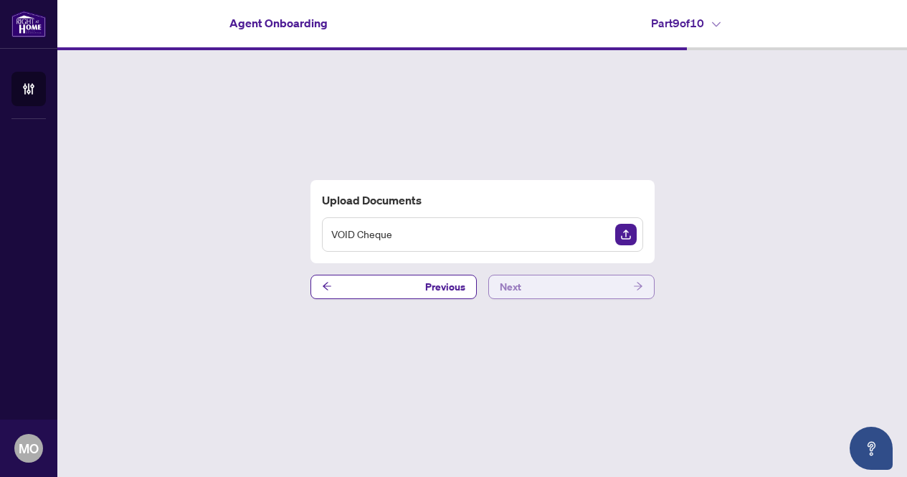
click at [534, 289] on button "Next" at bounding box center [571, 287] width 166 height 24
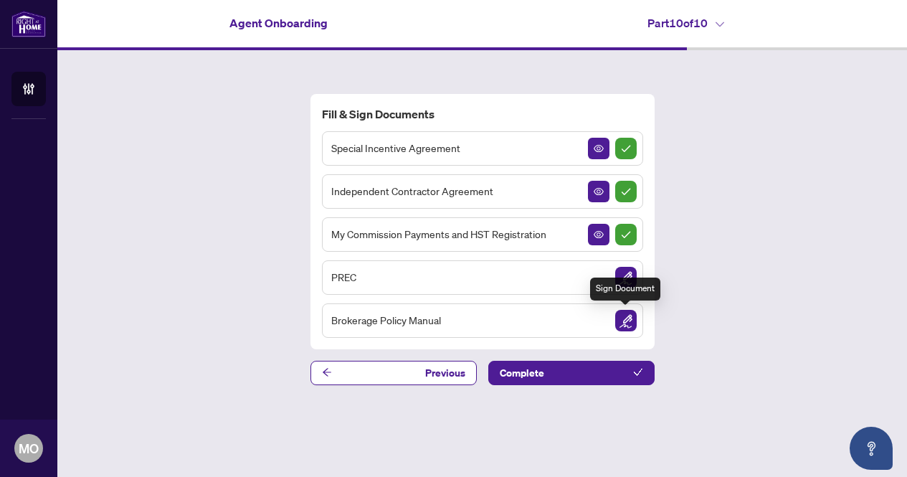
click at [630, 323] on img "Sign Document" at bounding box center [626, 321] width 22 height 22
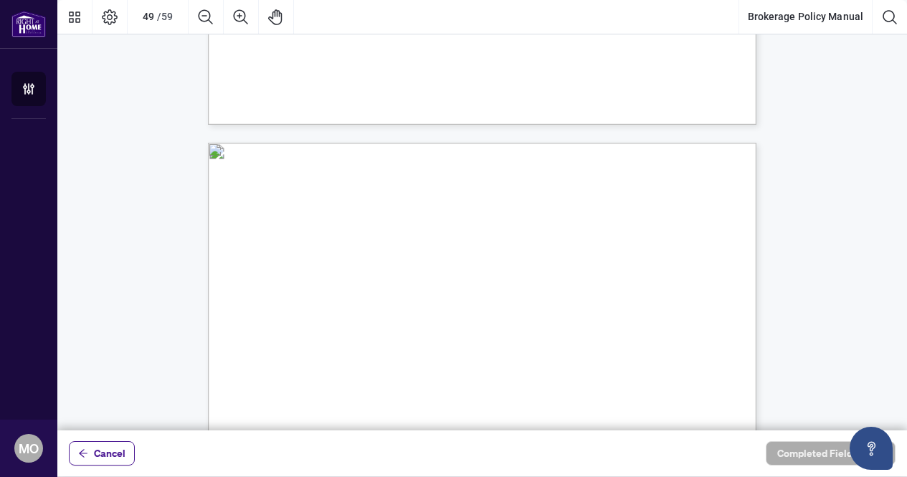
scroll to position [34784, 0]
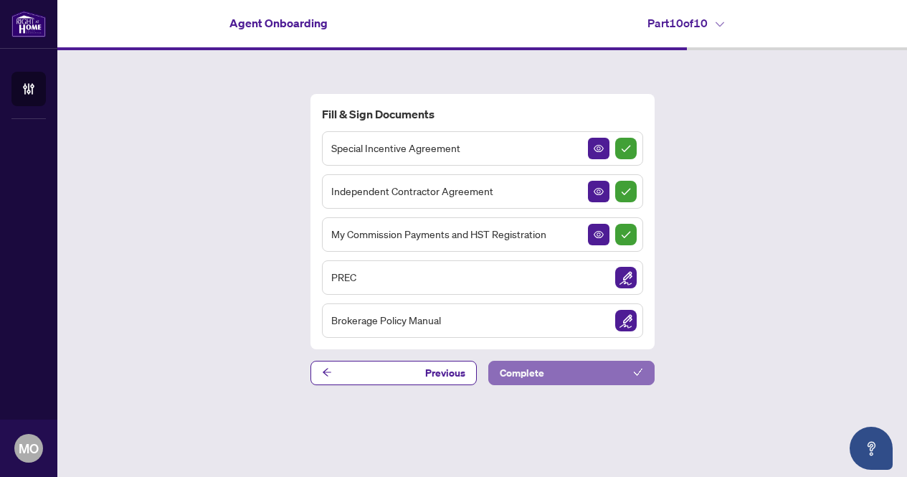
click at [530, 372] on span "Complete" at bounding box center [522, 372] width 44 height 23
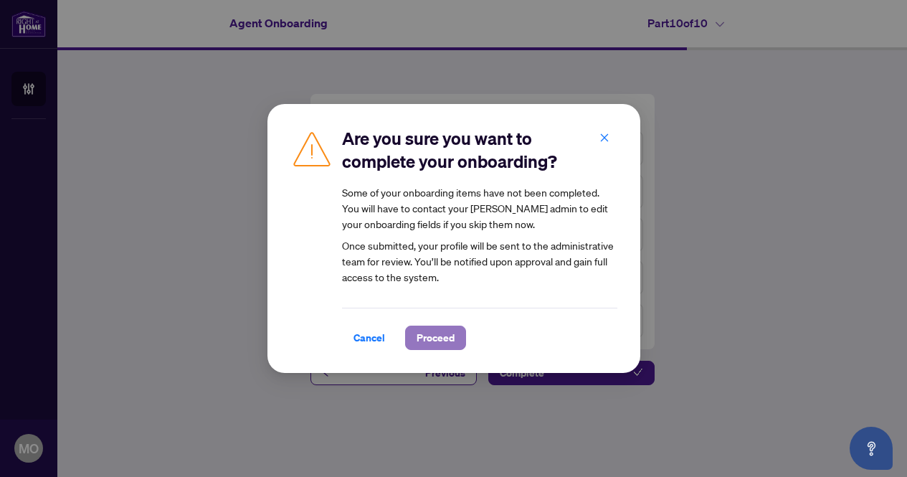
click at [430, 344] on span "Proceed" at bounding box center [436, 337] width 38 height 23
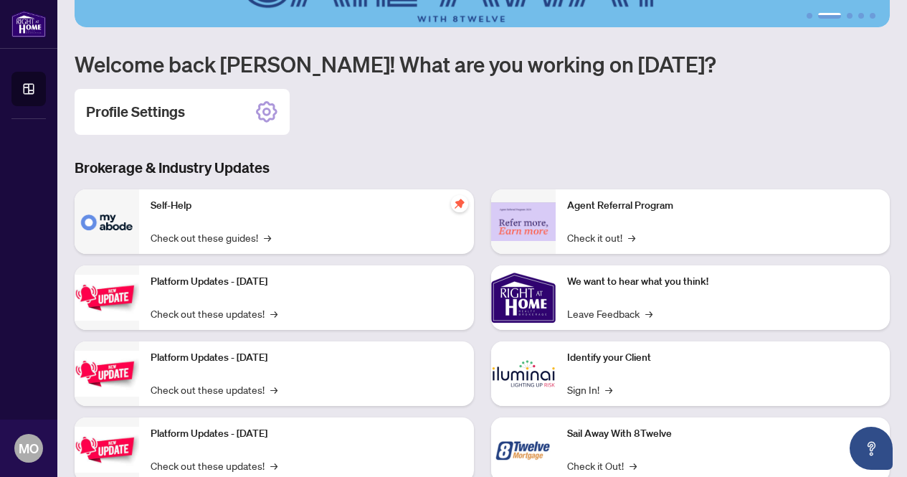
scroll to position [169, 0]
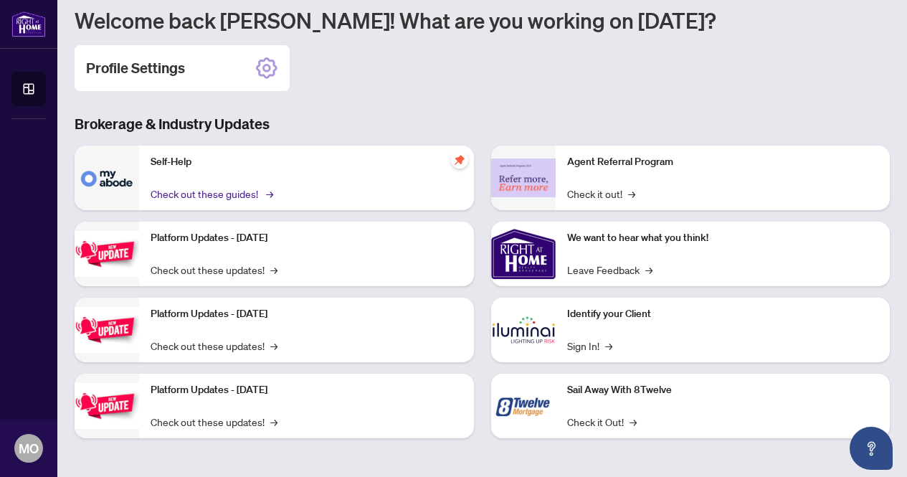
click at [235, 195] on link "Check out these guides! →" at bounding box center [211, 194] width 120 height 16
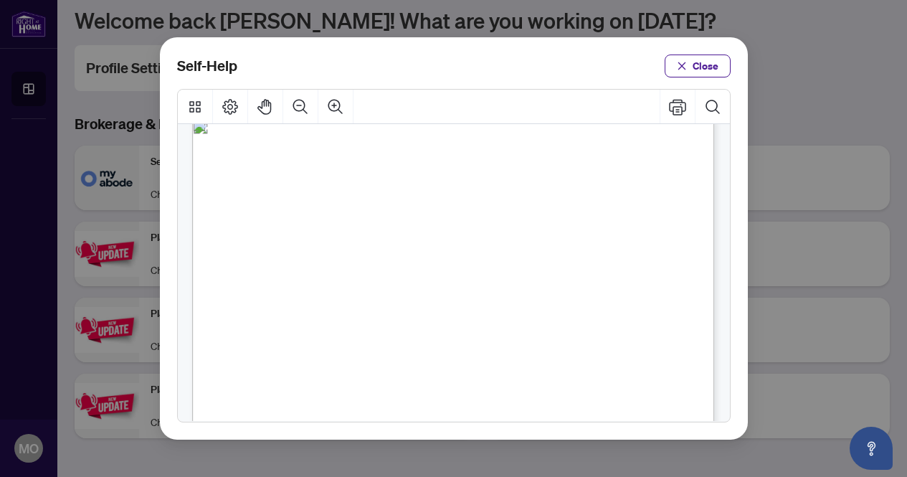
scroll to position [24, 0]
click at [696, 73] on span "Close" at bounding box center [706, 66] width 26 height 23
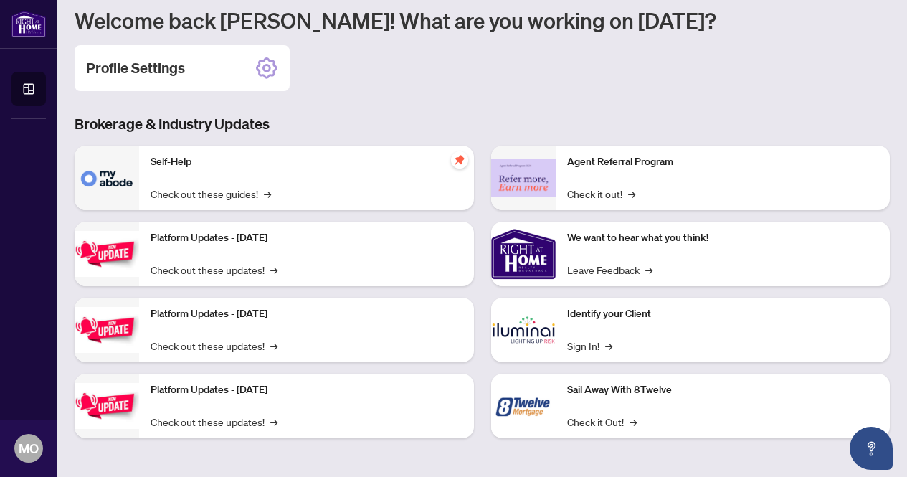
scroll to position [0, 0]
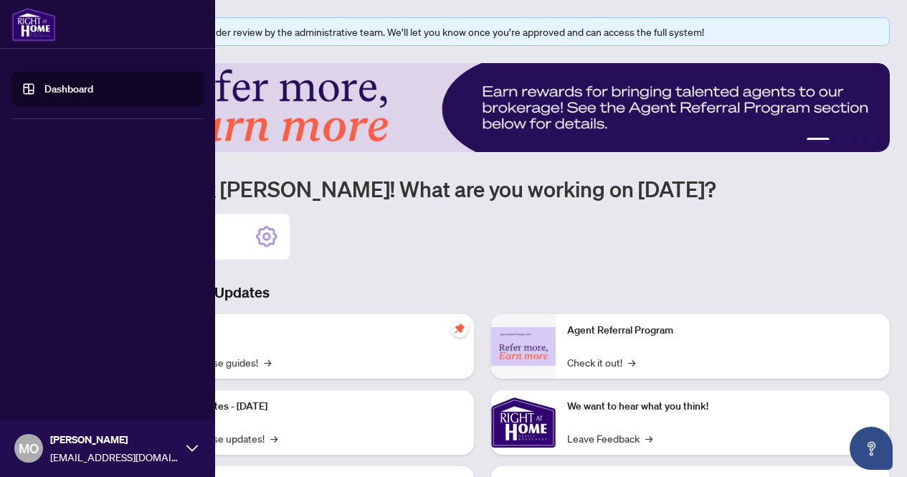
click at [44, 95] on link "Dashboard" at bounding box center [68, 88] width 49 height 13
click at [24, 32] on img at bounding box center [33, 24] width 44 height 34
click at [47, 90] on link "Dashboard" at bounding box center [68, 88] width 49 height 13
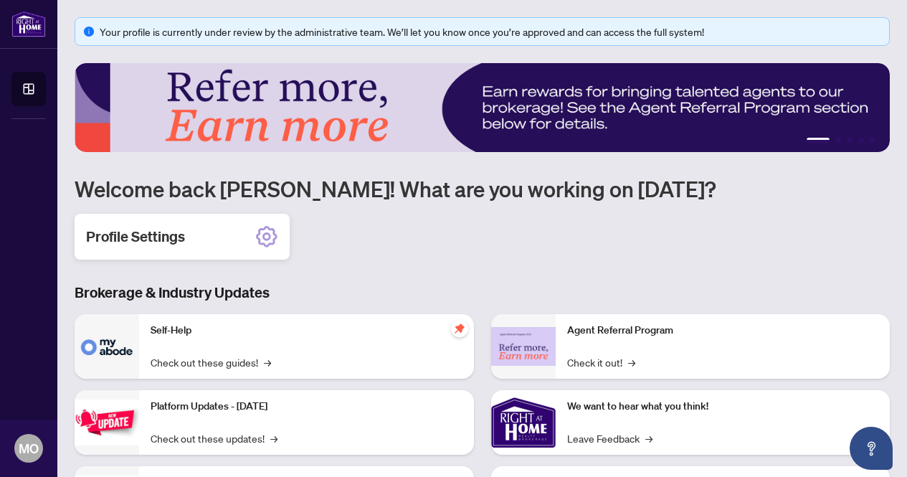
click at [277, 248] on div "Profile Settings" at bounding box center [182, 237] width 215 height 46
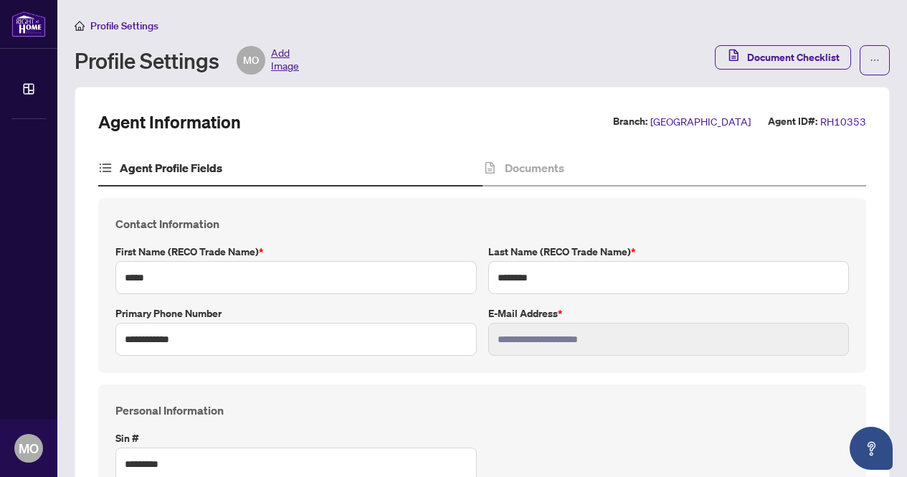
type input "****"
type input "**********"
click at [283, 64] on span "Add Image" at bounding box center [285, 60] width 28 height 29
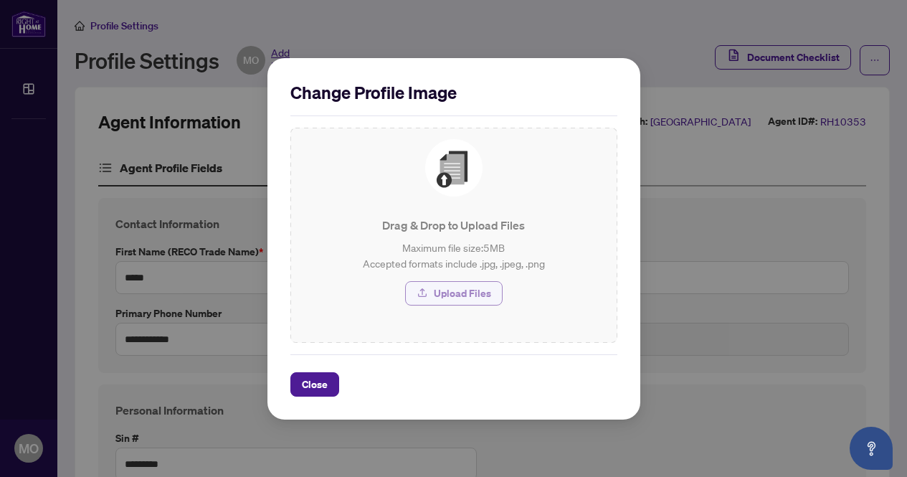
click at [461, 291] on span "Upload Files" at bounding box center [462, 293] width 57 height 23
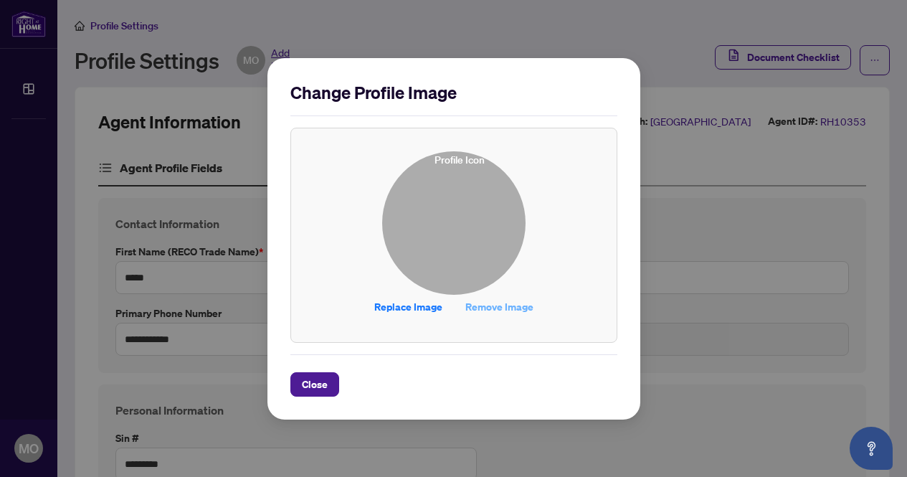
click at [505, 311] on span "Remove Image" at bounding box center [499, 306] width 68 height 23
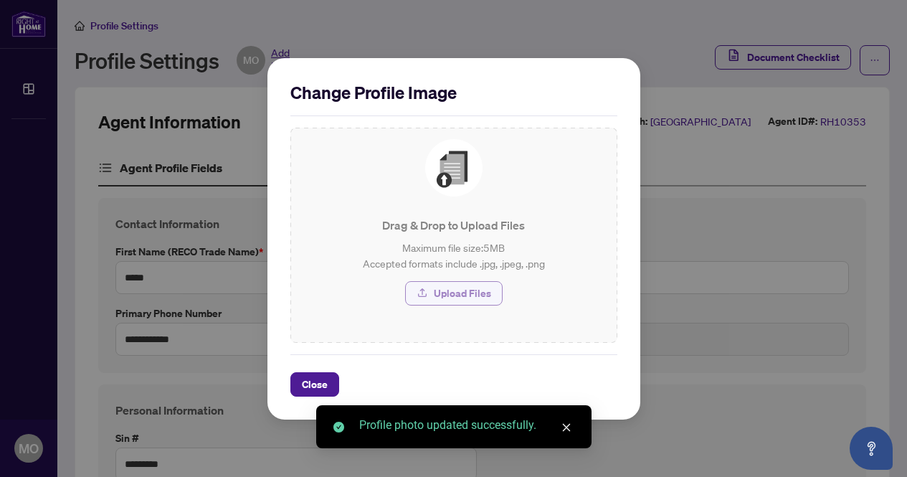
click at [458, 291] on span "Upload Files" at bounding box center [462, 293] width 57 height 23
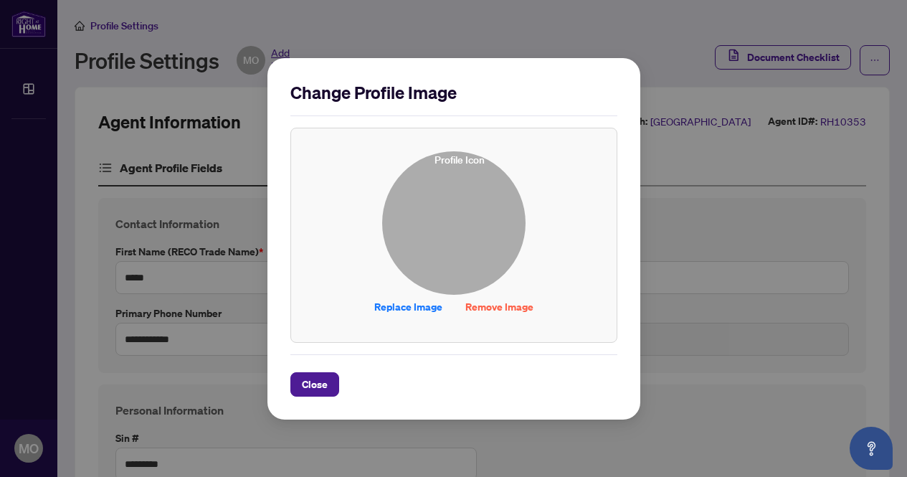
click at [446, 237] on img at bounding box center [454, 223] width 142 height 142
click at [466, 248] on img at bounding box center [454, 223] width 142 height 142
click at [419, 308] on span "Replace Image" at bounding box center [408, 306] width 68 height 23
click at [305, 389] on span "Close" at bounding box center [315, 384] width 26 height 23
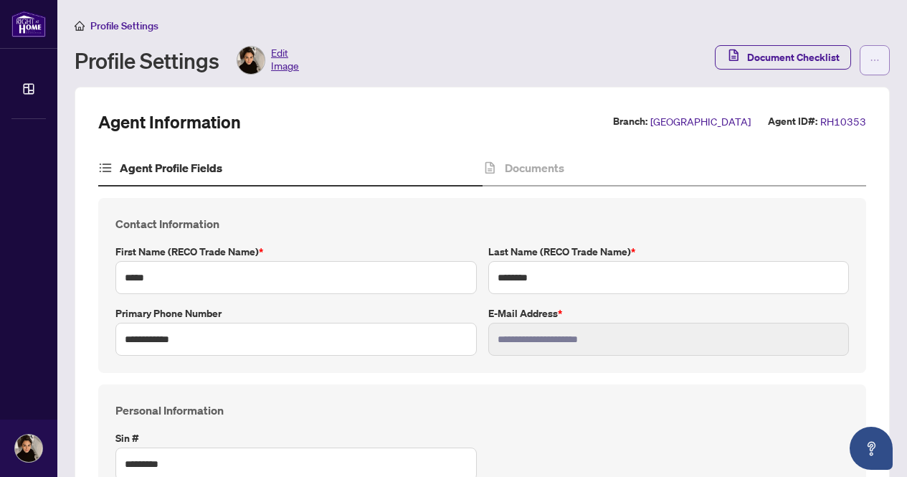
click at [869, 57] on button "button" at bounding box center [875, 60] width 30 height 30
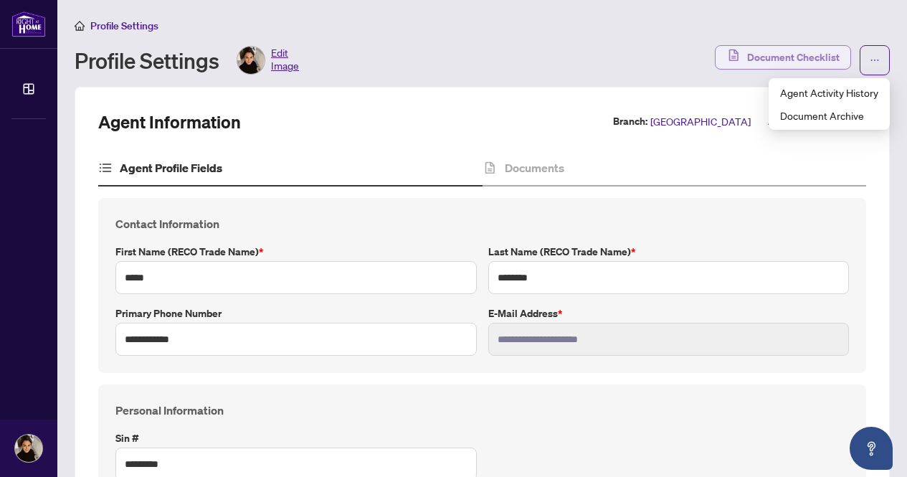
click at [778, 58] on span "Document Checklist" at bounding box center [793, 57] width 93 height 23
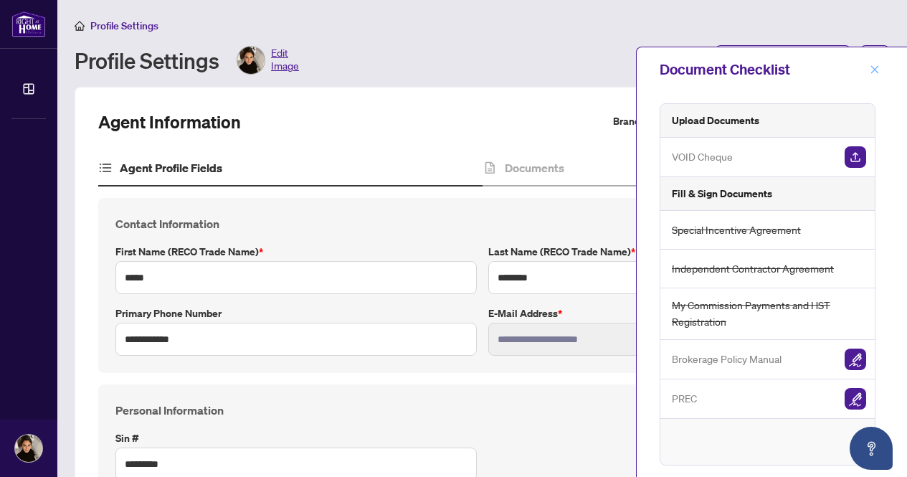
click at [877, 61] on span "button" at bounding box center [875, 69] width 10 height 23
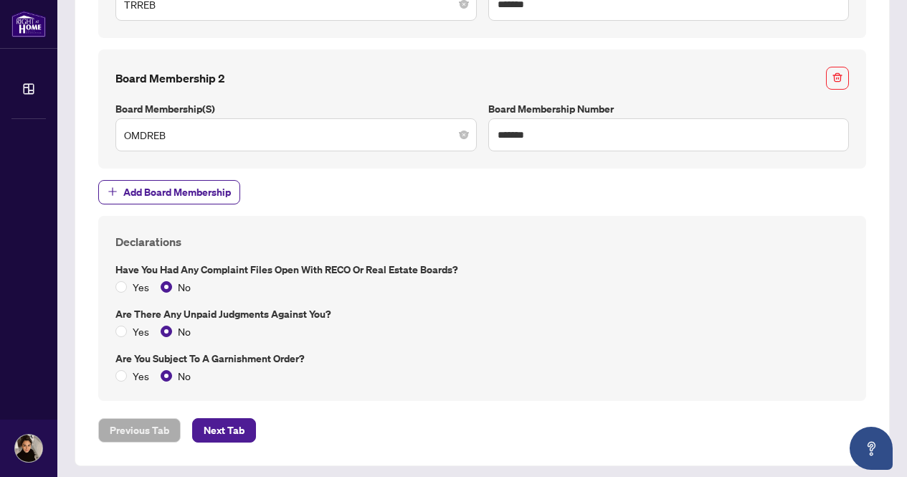
scroll to position [1328, 0]
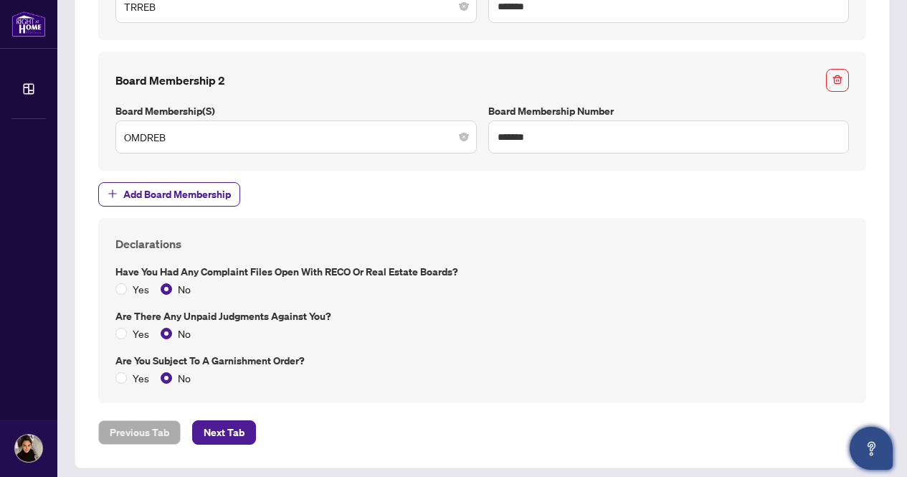
click at [867, 451] on icon "Open asap" at bounding box center [872, 449] width 18 height 18
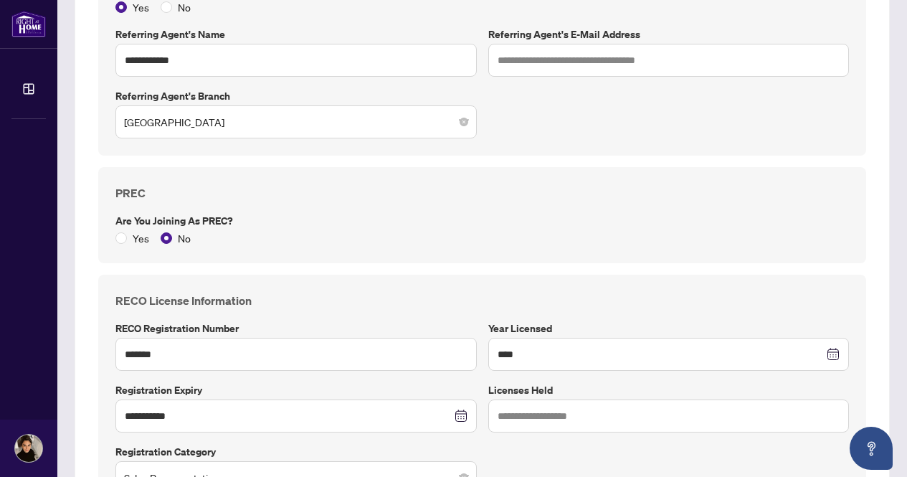
scroll to position [0, 0]
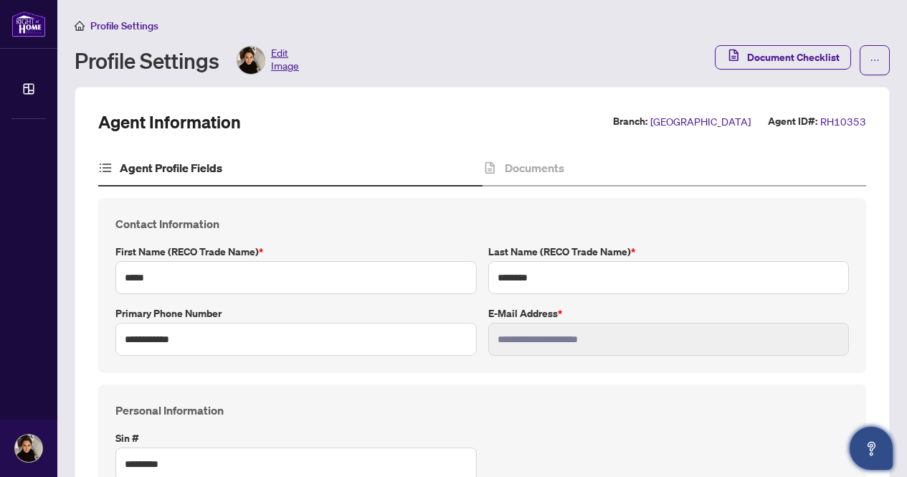
click at [852, 446] on button "Open asap" at bounding box center [871, 448] width 43 height 43
click at [869, 445] on icon "Open asap" at bounding box center [872, 446] width 8 height 10
click at [871, 452] on icon "Open asap" at bounding box center [872, 449] width 18 height 18
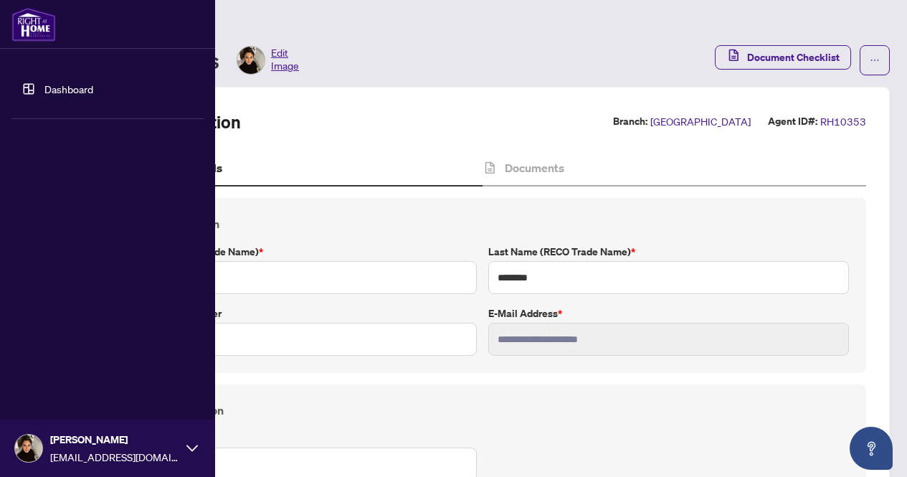
click at [23, 22] on img at bounding box center [33, 24] width 44 height 34
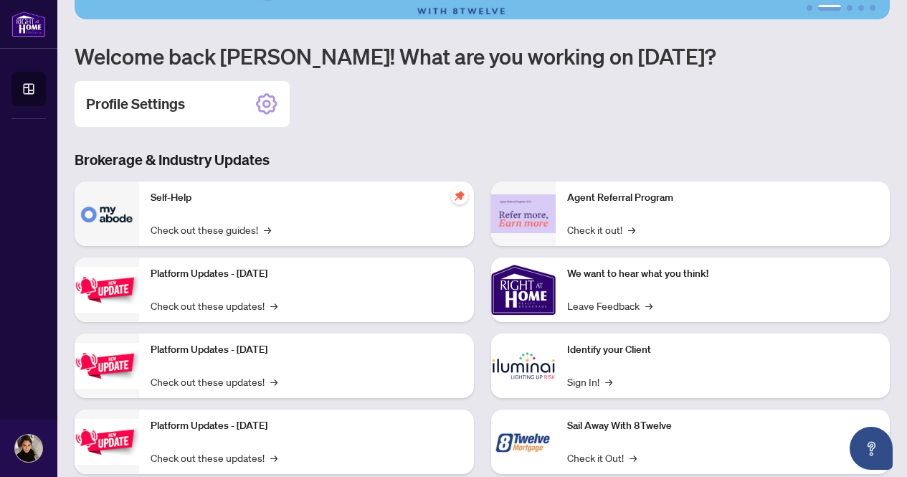
scroll to position [169, 0]
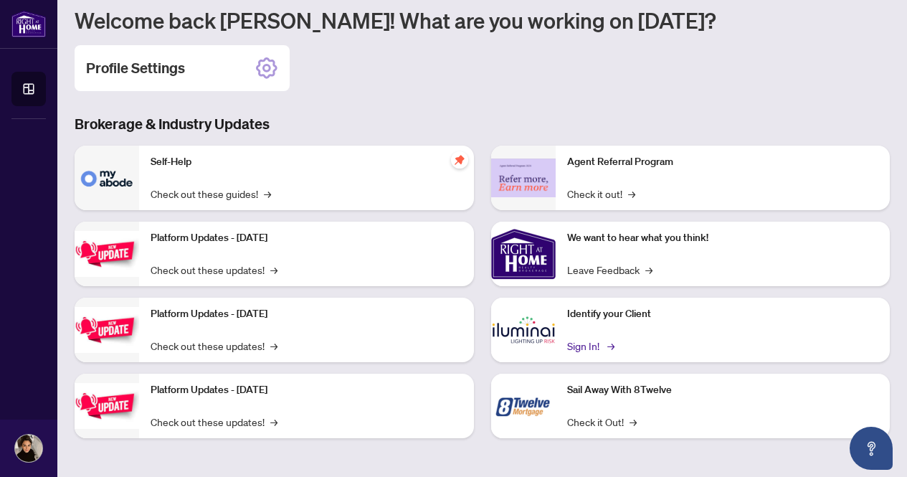
click at [585, 349] on link "Sign In! →" at bounding box center [589, 346] width 45 height 16
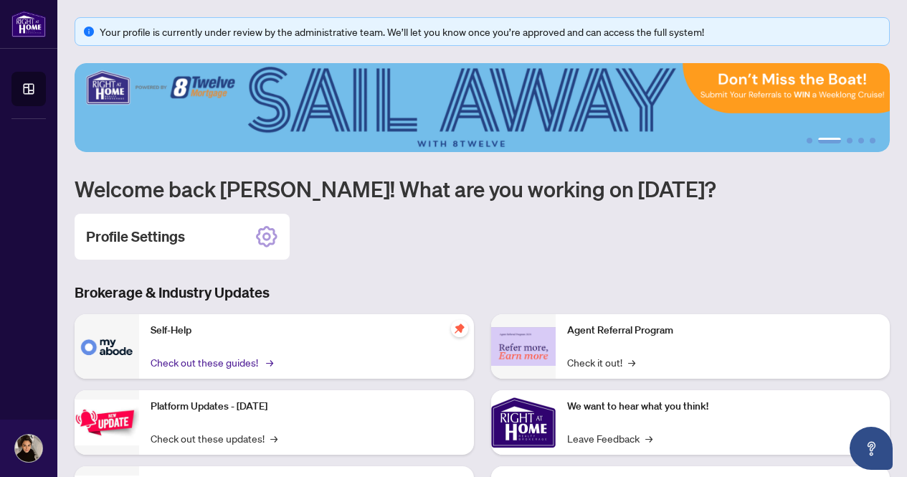
click at [234, 361] on link "Check out these guides! →" at bounding box center [211, 362] width 120 height 16
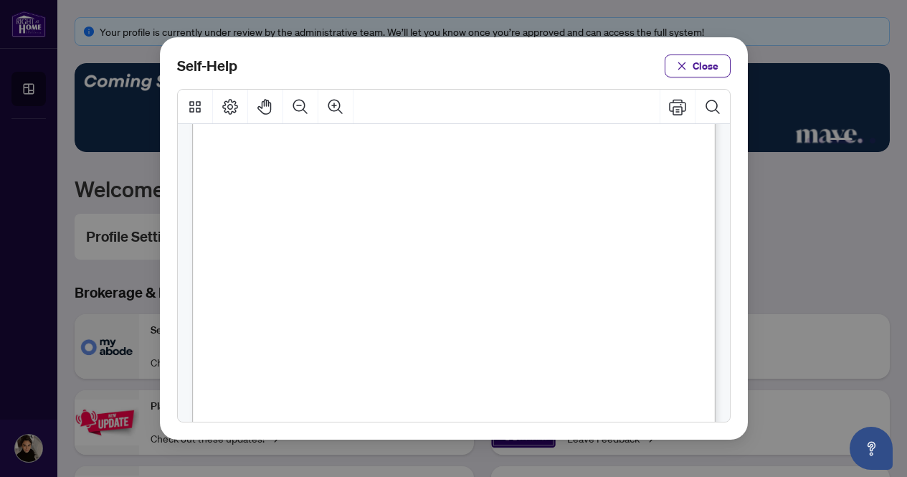
scroll to position [82, 0]
click at [451, 235] on span "PDF" at bounding box center [455, 236] width 20 height 14
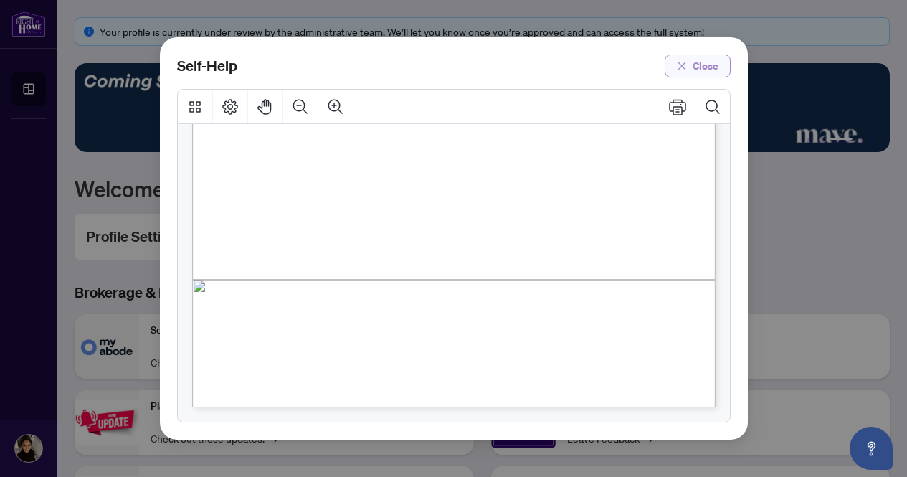
click at [685, 62] on icon "close" at bounding box center [682, 66] width 10 height 10
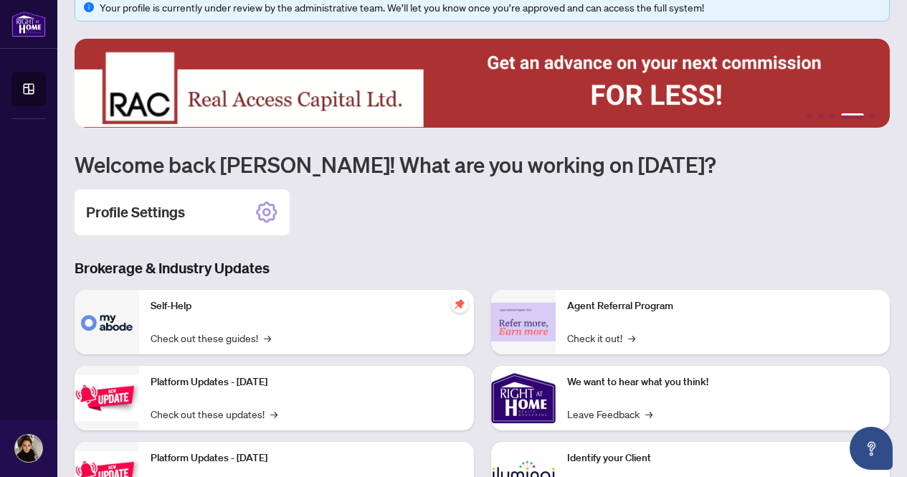
scroll to position [0, 0]
